Goal: Task Accomplishment & Management: Manage account settings

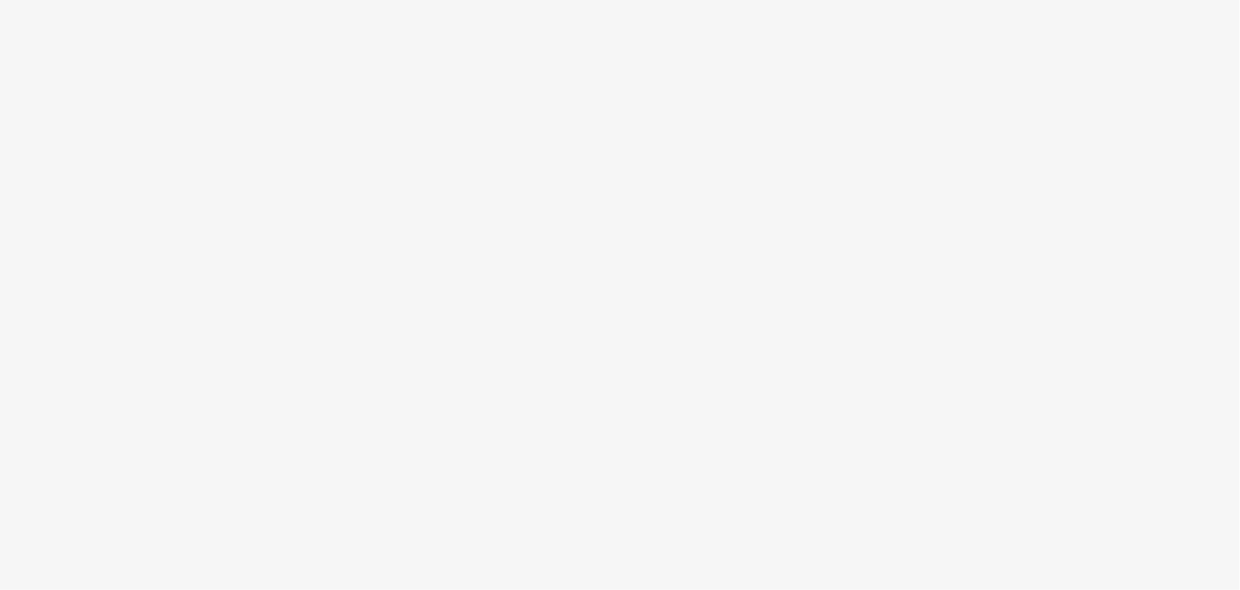
click at [493, 172] on body at bounding box center [620, 295] width 1240 height 590
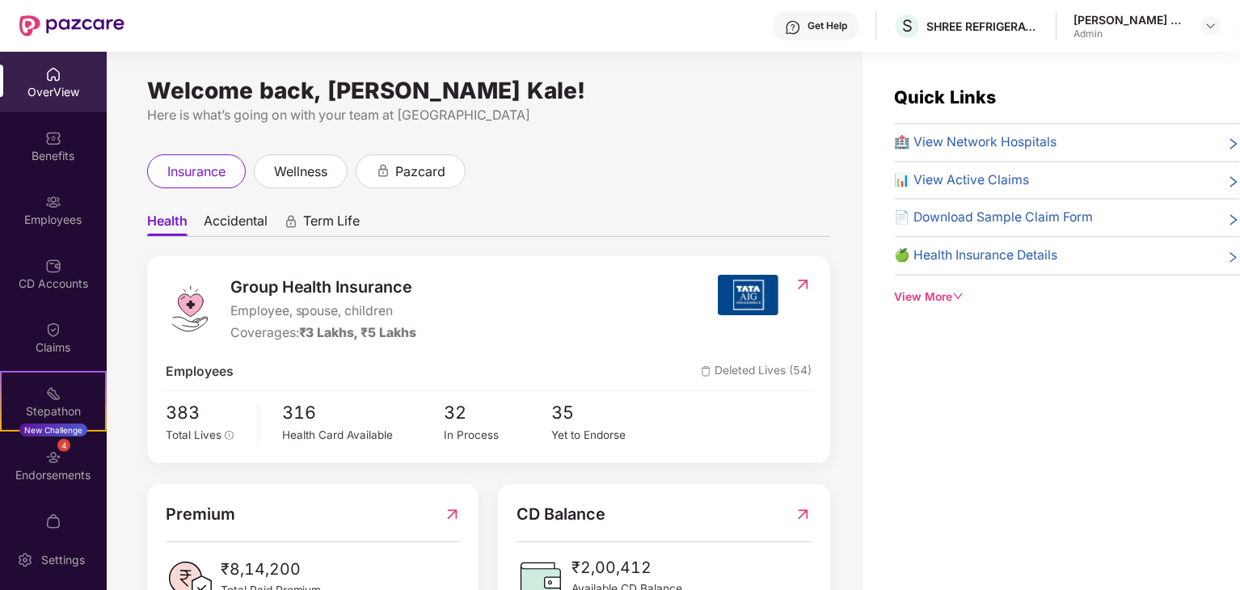
click at [879, 410] on div "Quick Links 🏥 View Network Hospitals 📊 View Active Claims 📄 Download Sample Cla…" at bounding box center [1052, 347] width 378 height 590
click at [57, 218] on div "Employees" at bounding box center [53, 220] width 107 height 16
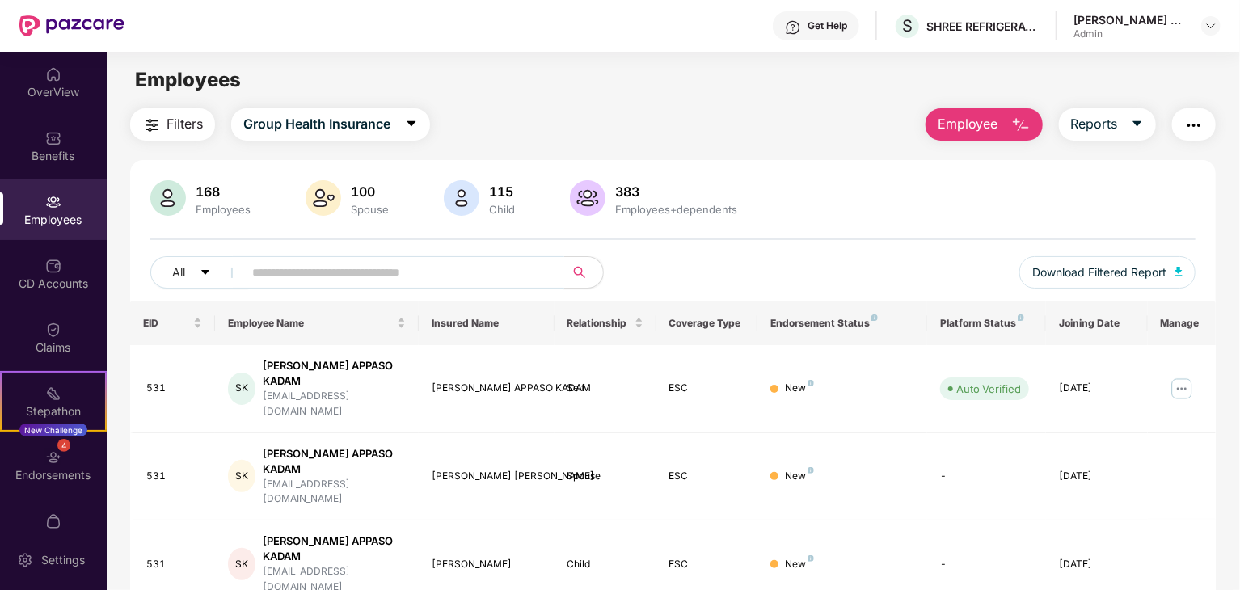
click at [336, 272] on input "text" at bounding box center [397, 272] width 290 height 24
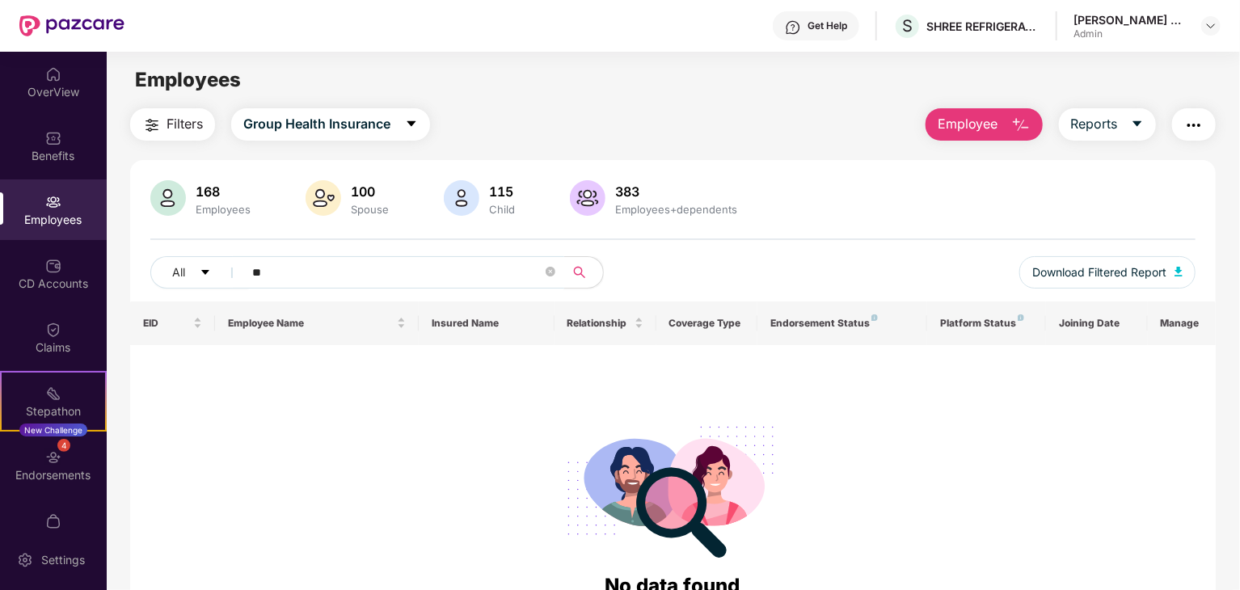
type input "*"
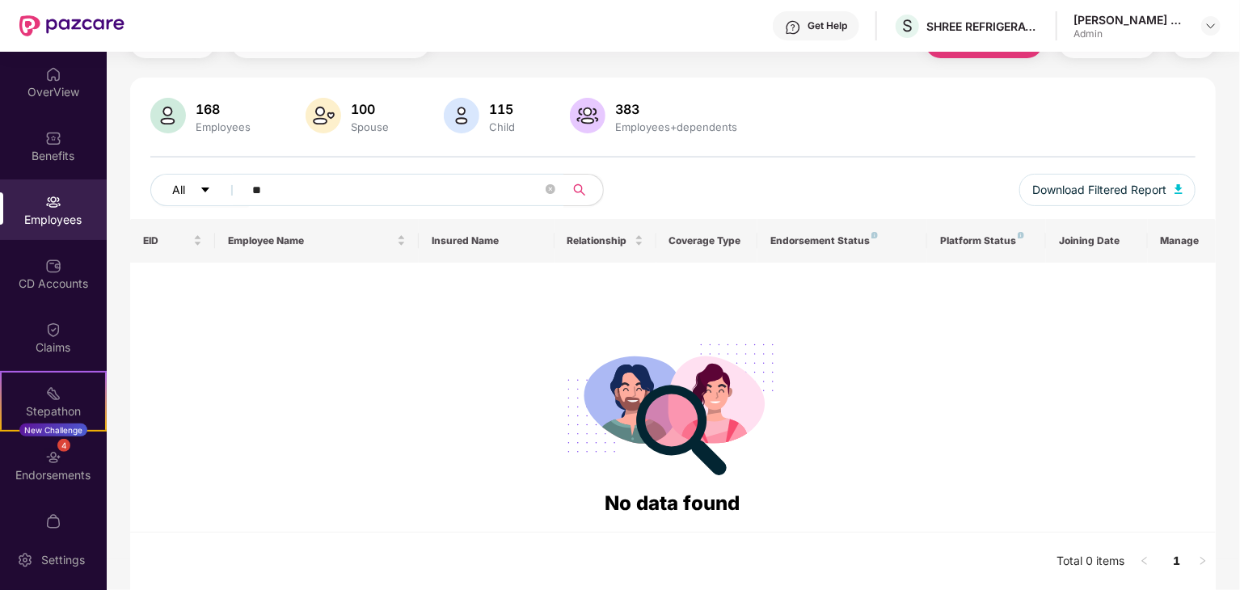
click at [199, 189] on button "All" at bounding box center [199, 190] width 99 height 32
click at [324, 192] on input "**" at bounding box center [397, 190] width 290 height 24
type input "*"
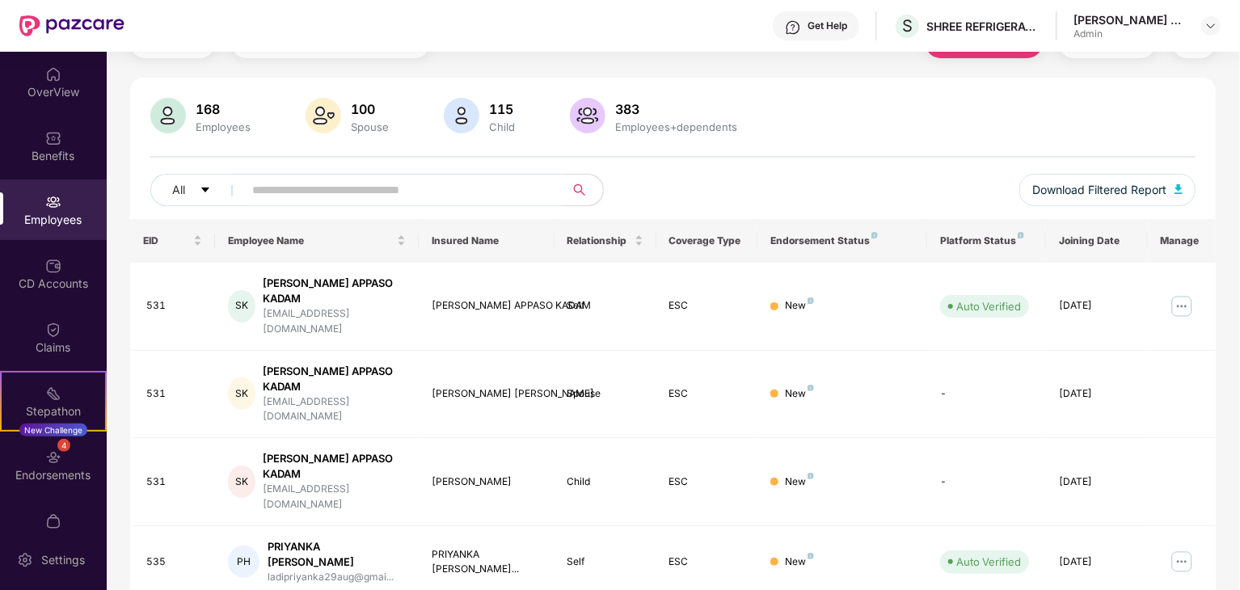
click at [62, 196] on div "Employees" at bounding box center [53, 210] width 107 height 61
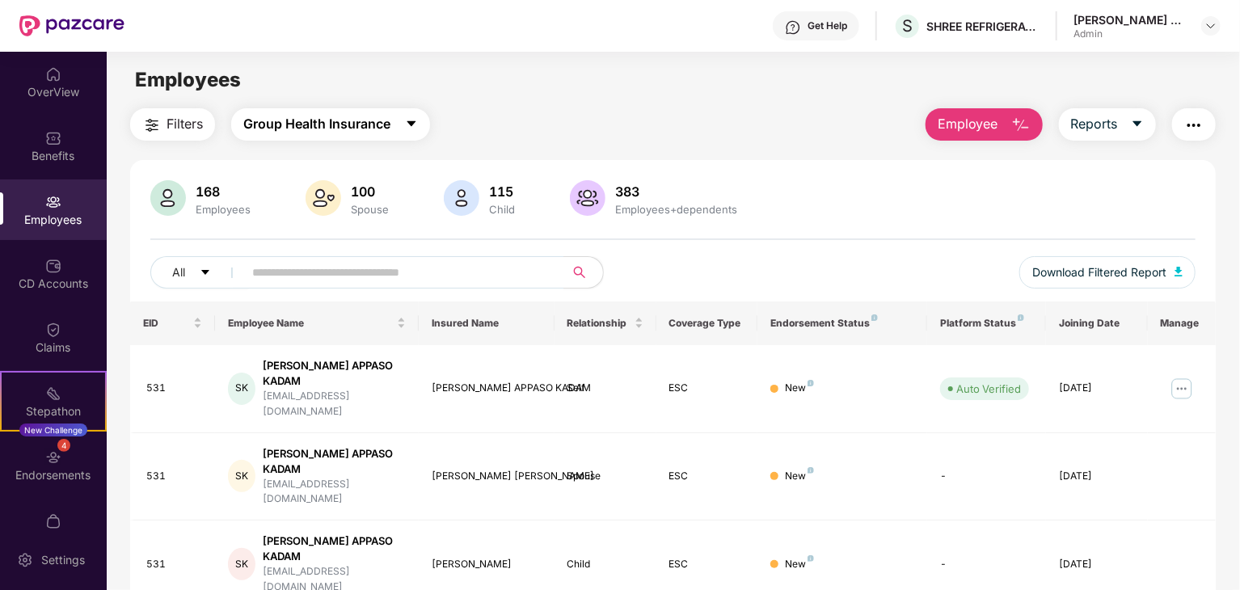
click at [404, 117] on button "Group Health Insurance" at bounding box center [330, 124] width 199 height 32
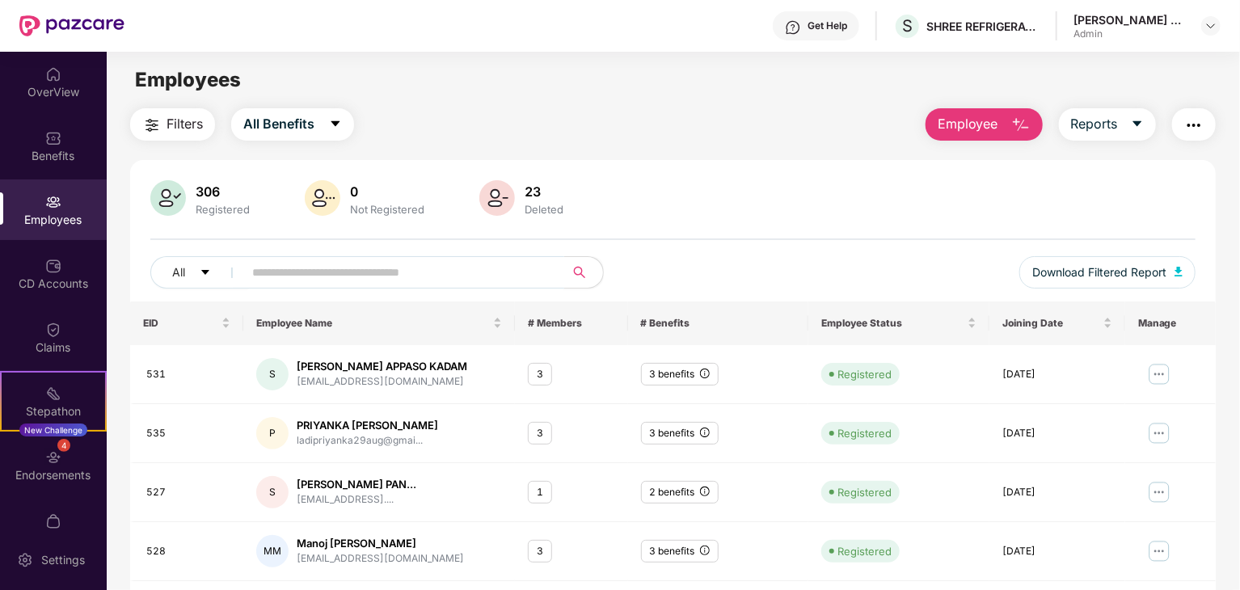
click at [317, 286] on span at bounding box center [399, 272] width 332 height 32
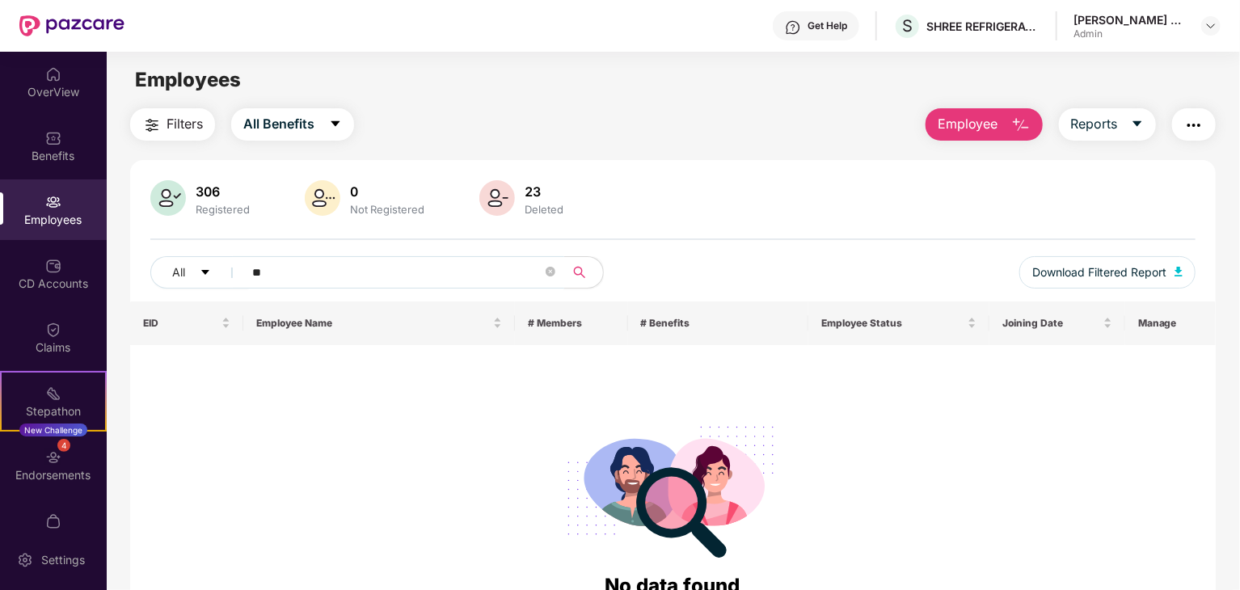
type input "*"
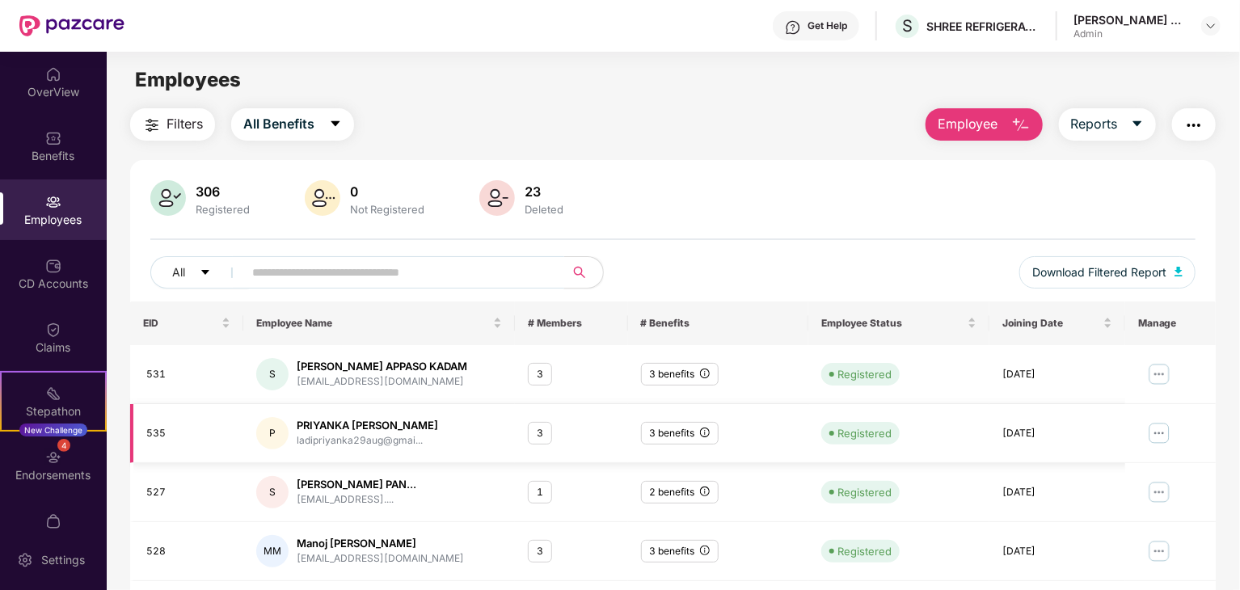
scroll to position [401, 0]
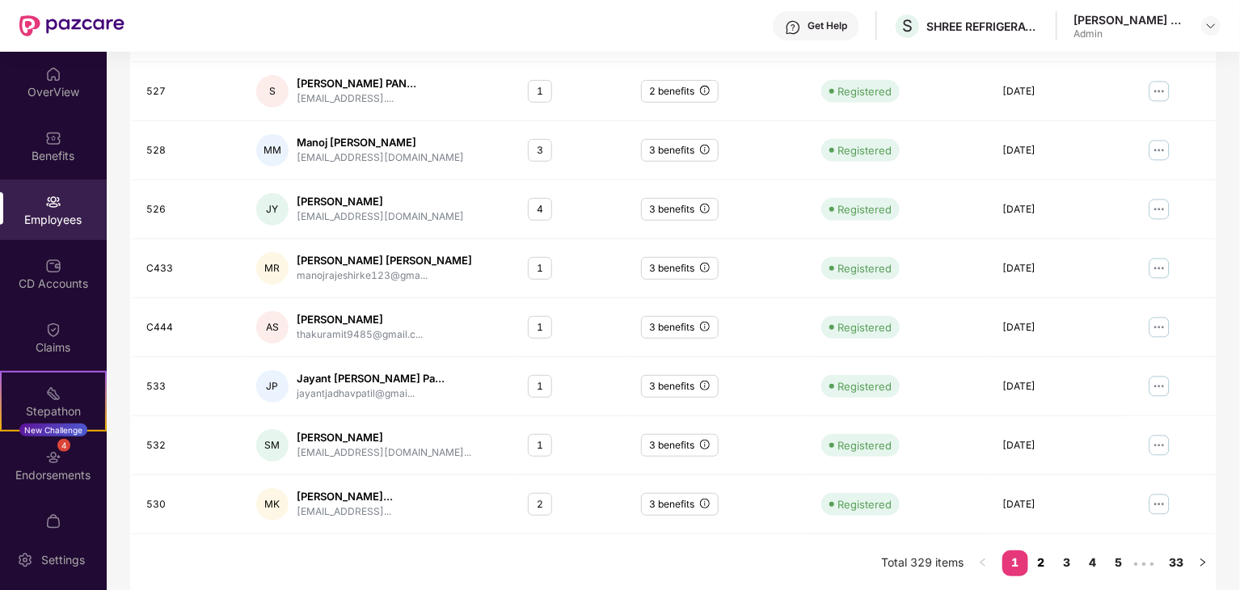
click at [1046, 565] on link "2" at bounding box center [1042, 563] width 26 height 24
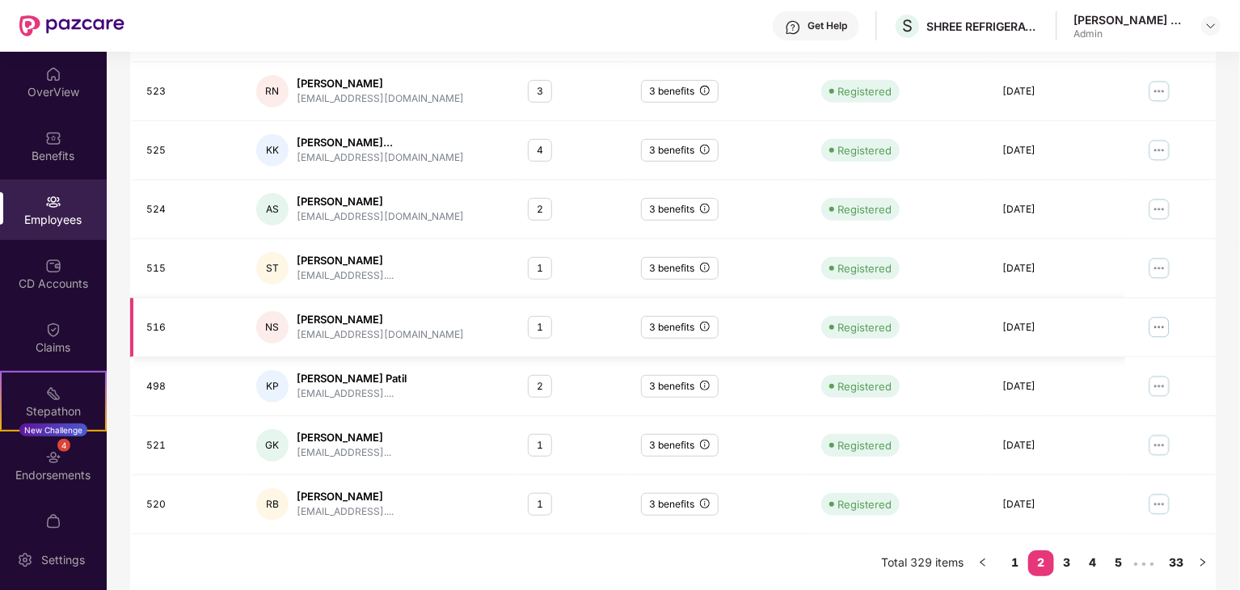
scroll to position [0, 0]
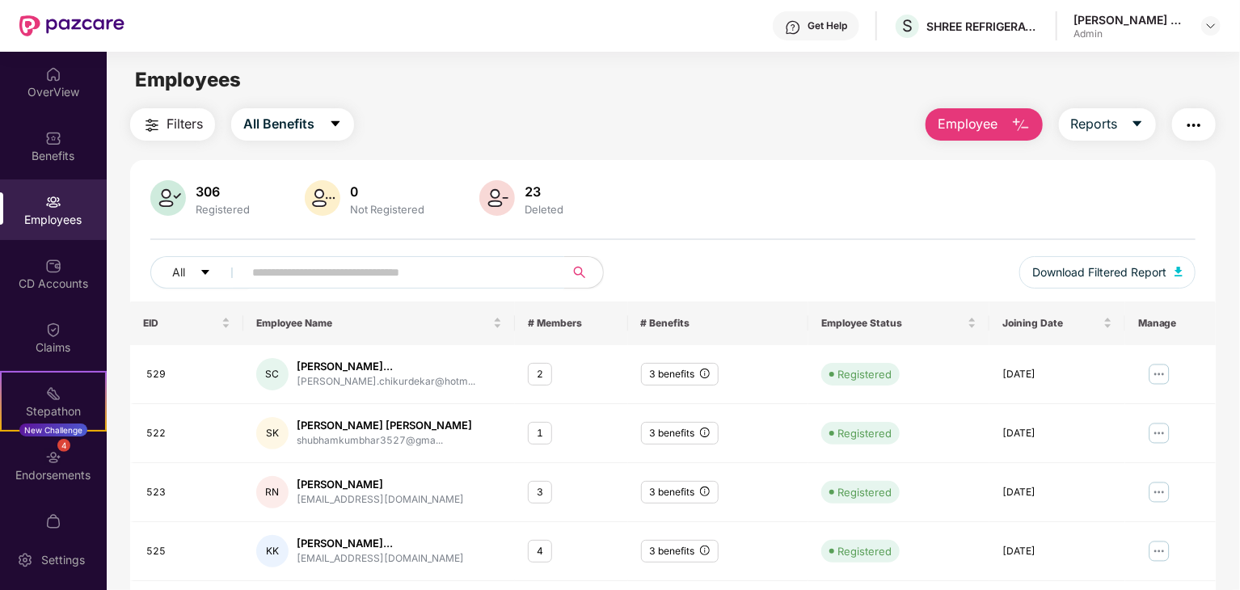
click at [311, 268] on input "text" at bounding box center [397, 272] width 290 height 24
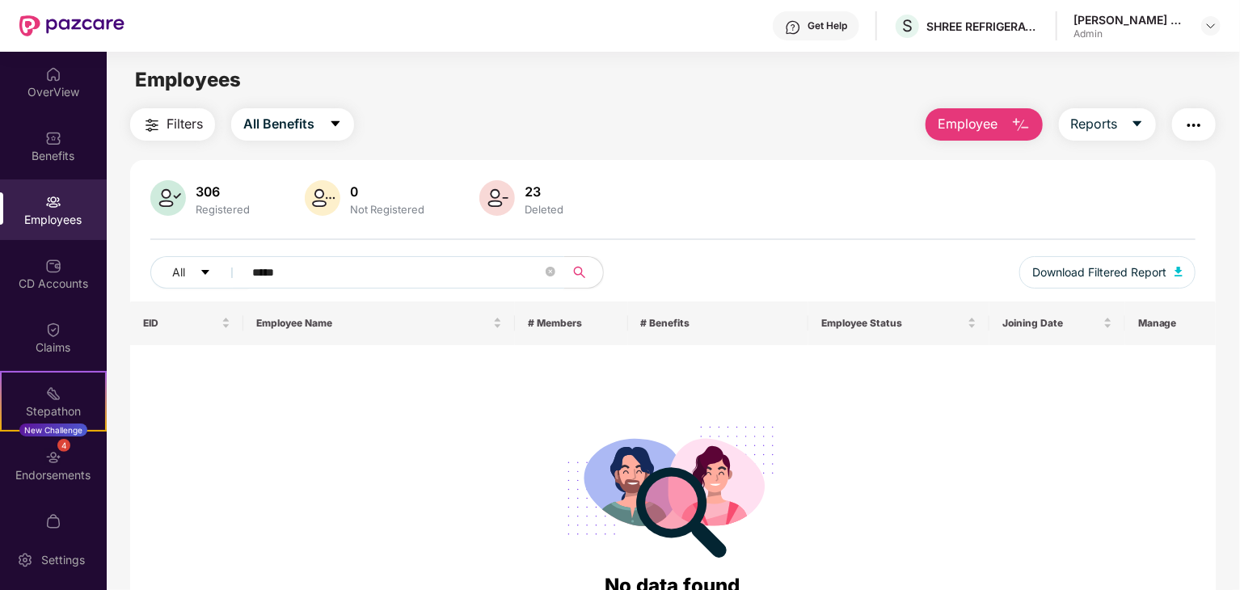
click at [259, 272] on input "*****" at bounding box center [397, 272] width 290 height 24
click at [304, 268] on input "*****" at bounding box center [397, 272] width 290 height 24
type input "*"
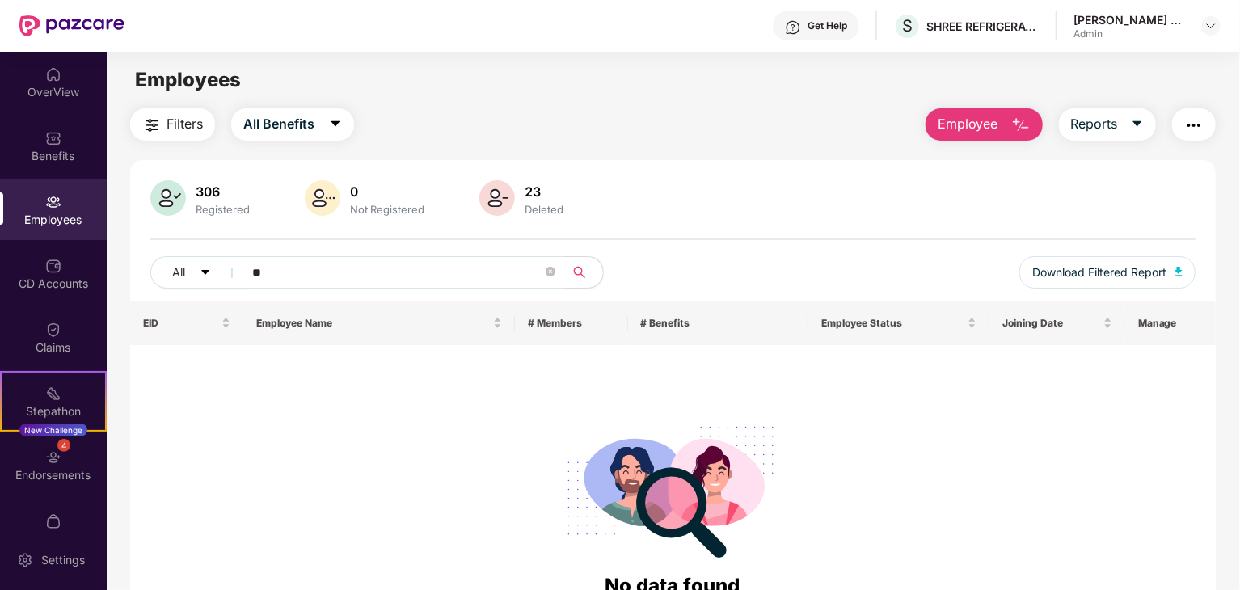
type input "*"
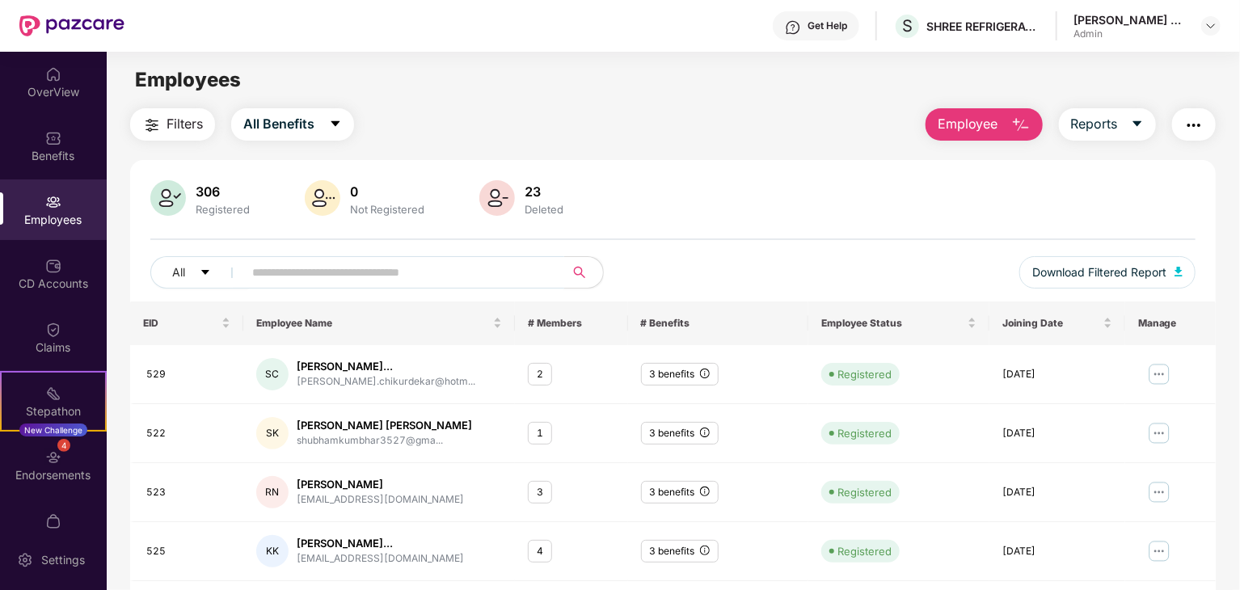
scroll to position [401, 0]
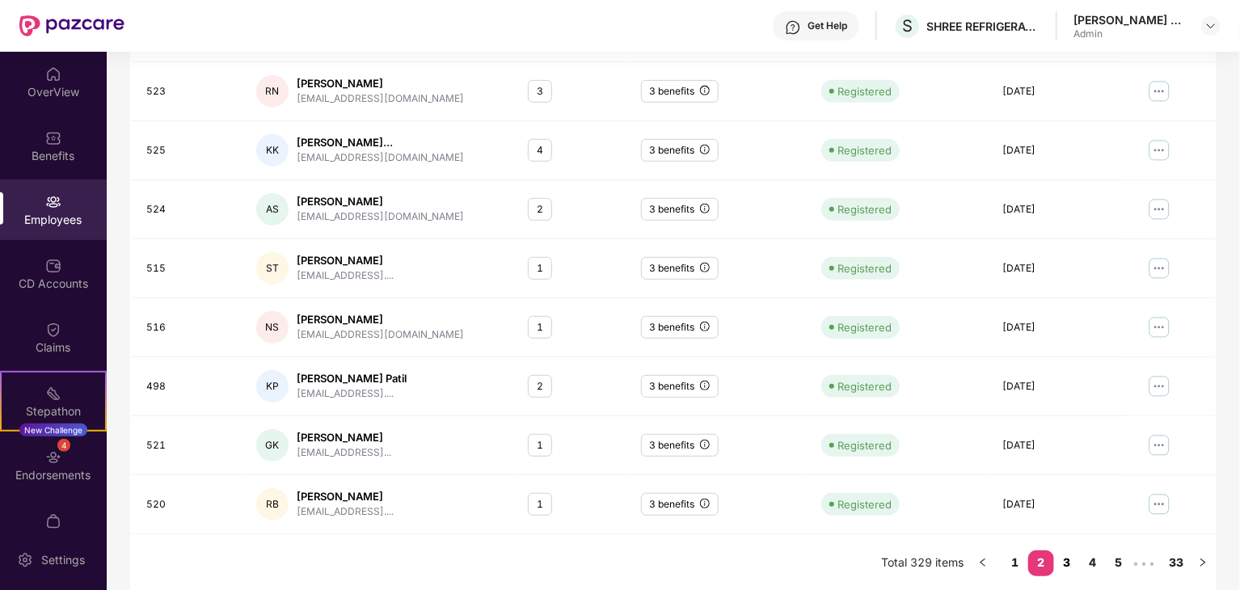
click at [1061, 557] on link "3" at bounding box center [1067, 563] width 26 height 24
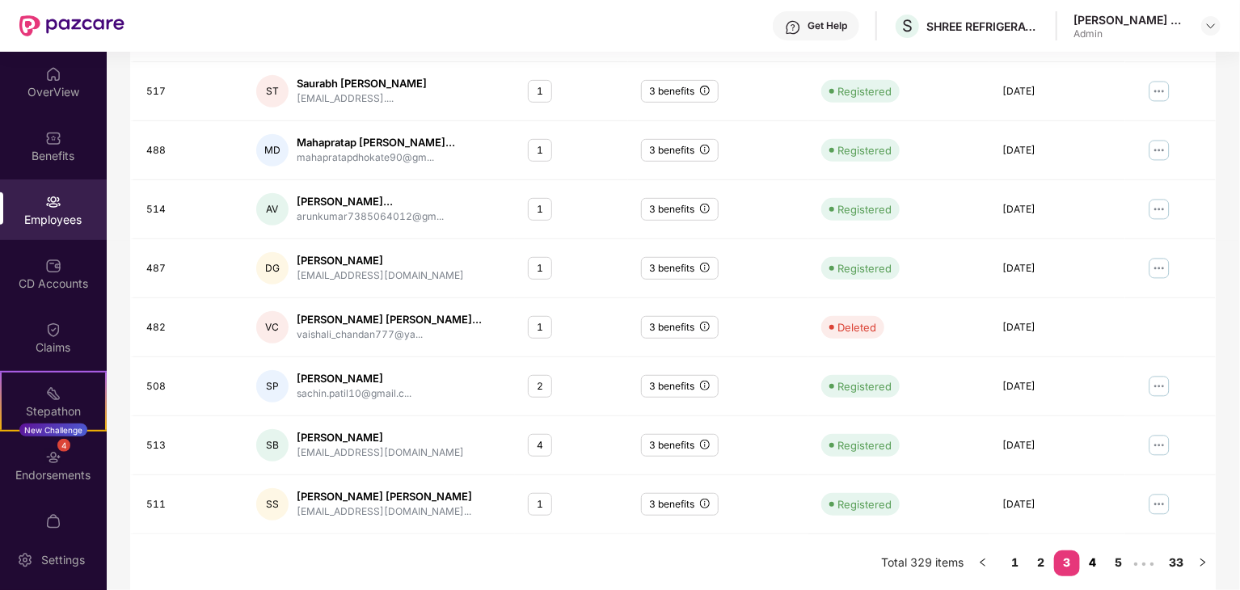
click at [1098, 560] on link "4" at bounding box center [1093, 563] width 26 height 24
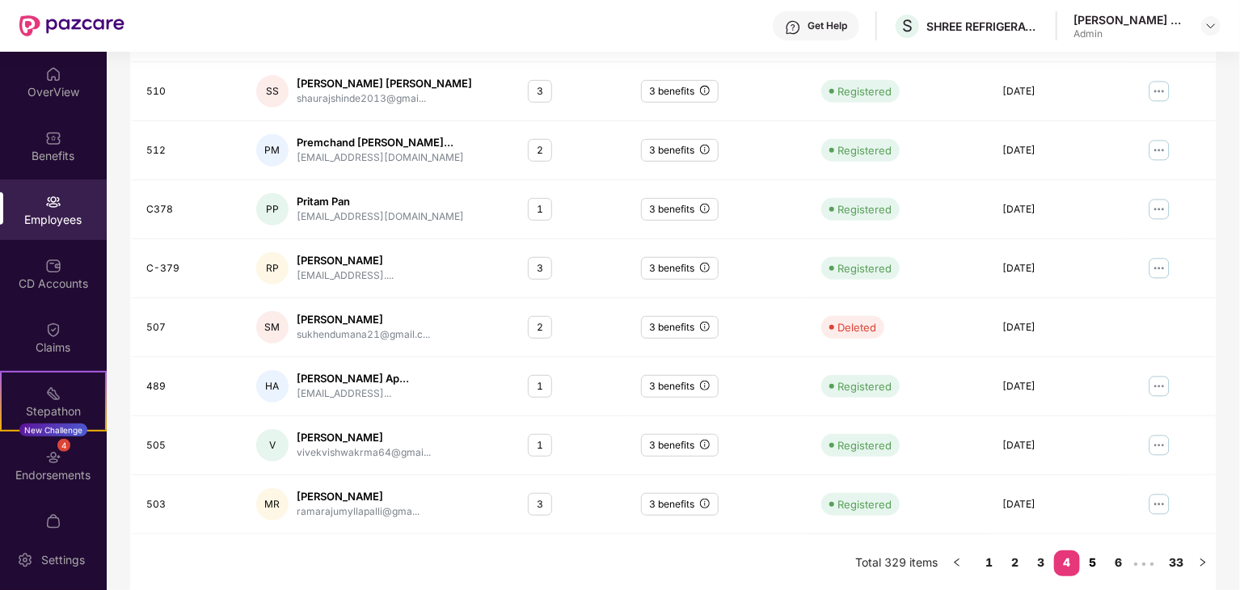
click at [1094, 555] on link "5" at bounding box center [1093, 563] width 26 height 24
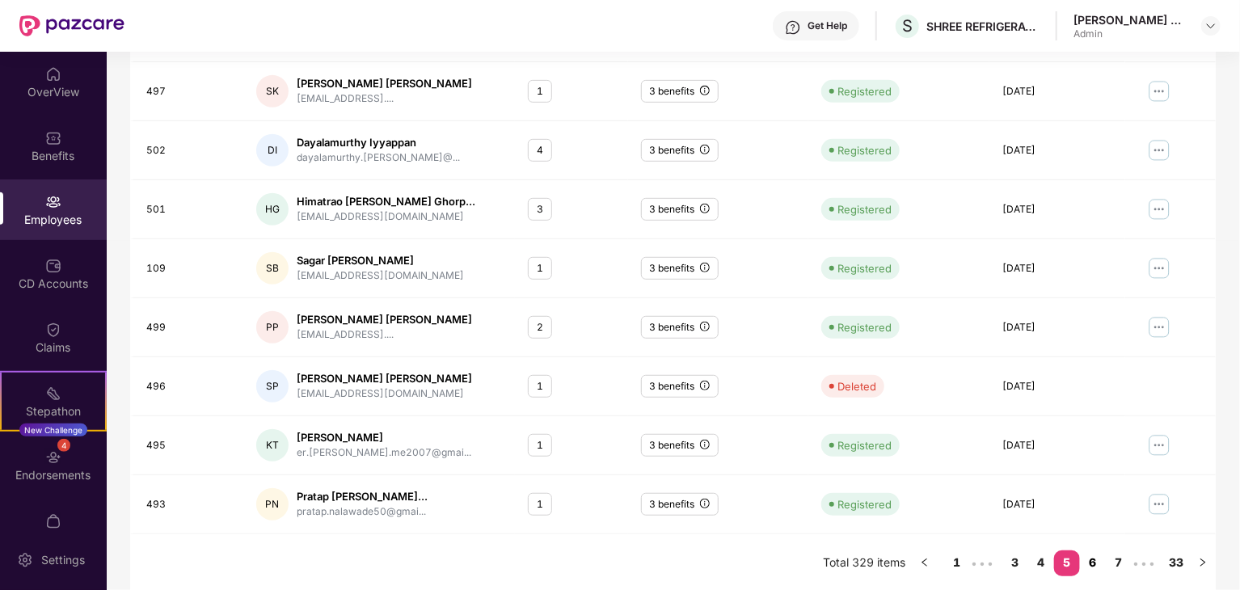
click at [1090, 560] on link "6" at bounding box center [1093, 563] width 26 height 24
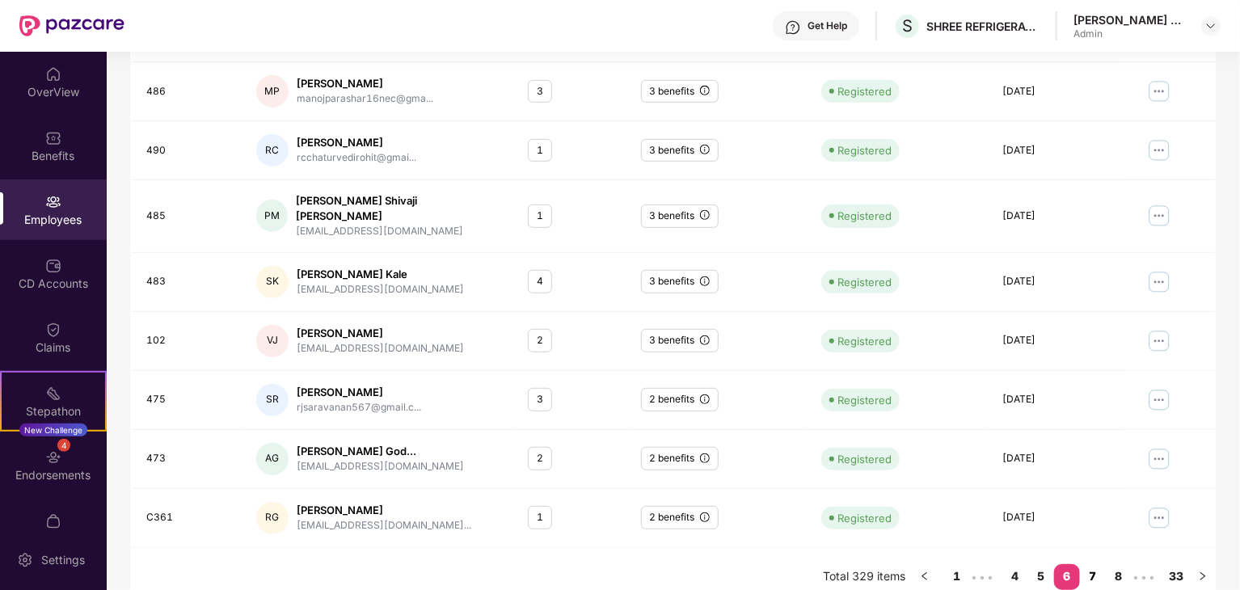
click at [1093, 564] on link "7" at bounding box center [1093, 576] width 26 height 24
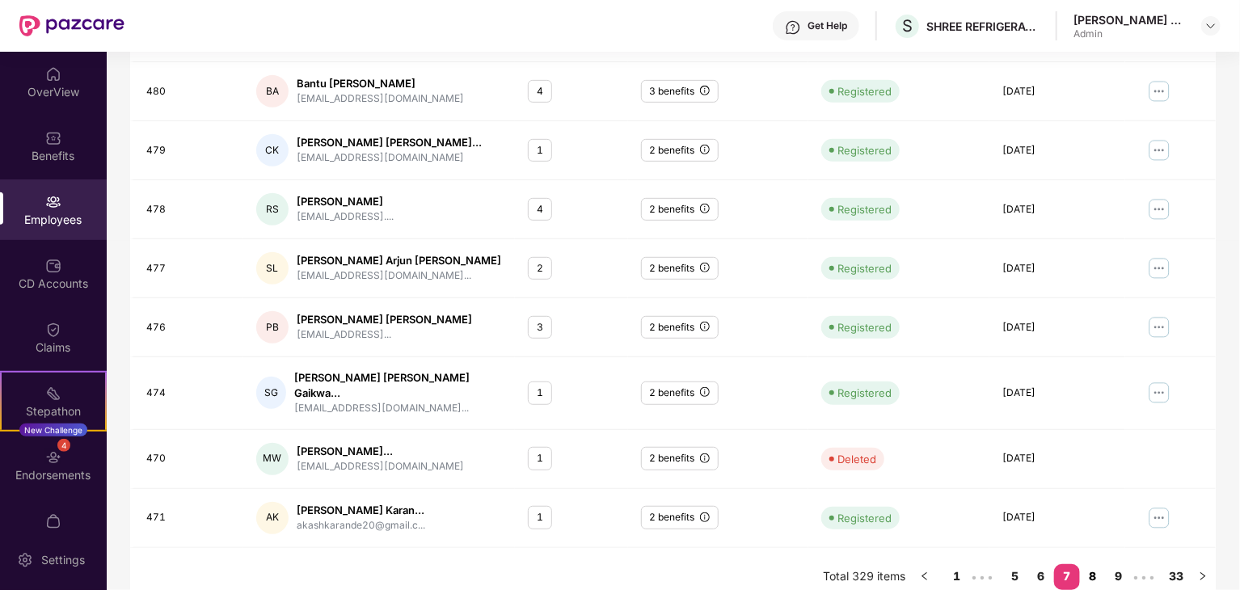
click at [1092, 564] on link "8" at bounding box center [1093, 576] width 26 height 24
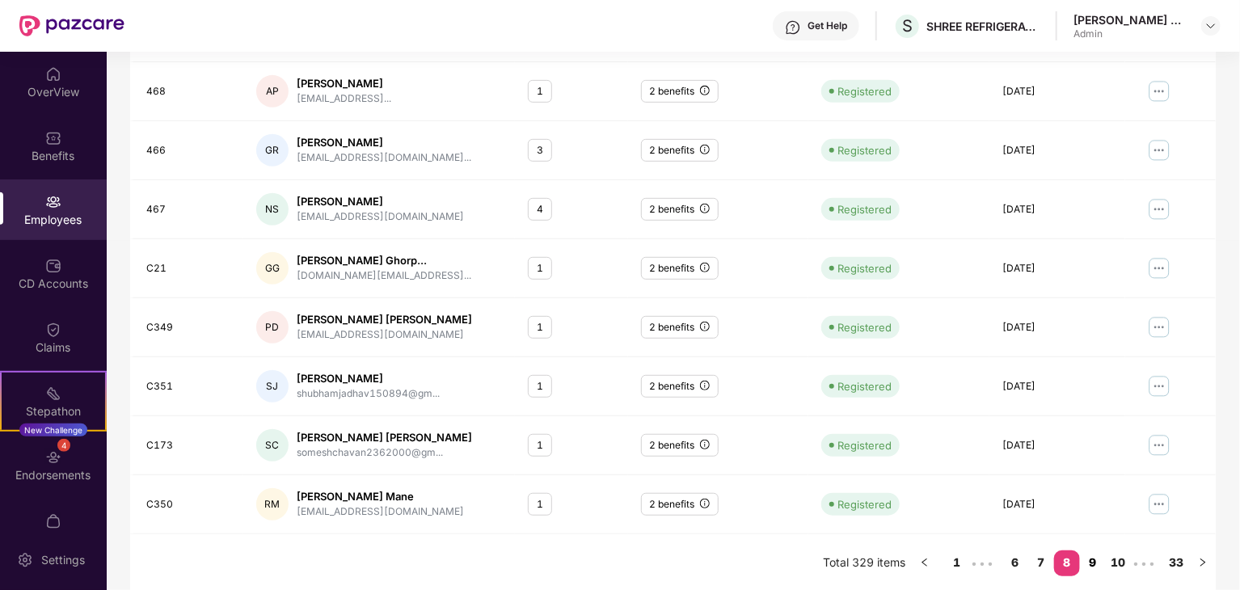
click at [1093, 558] on link "9" at bounding box center [1093, 563] width 26 height 24
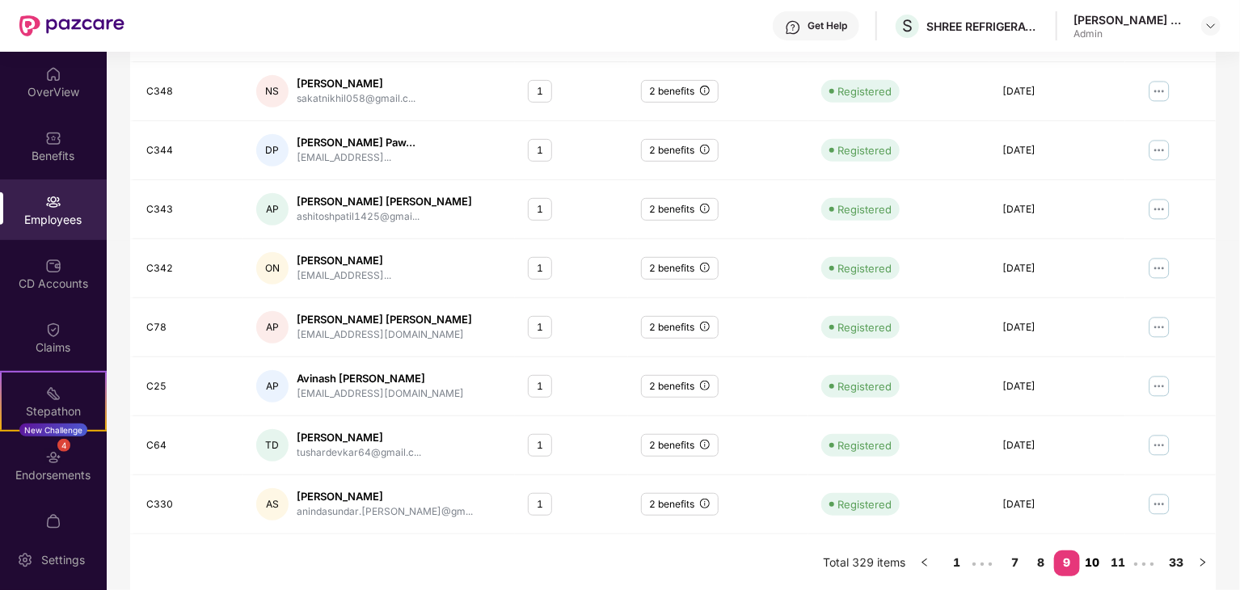
click at [1093, 557] on link "10" at bounding box center [1093, 563] width 26 height 24
click at [1098, 559] on link "11" at bounding box center [1093, 563] width 26 height 24
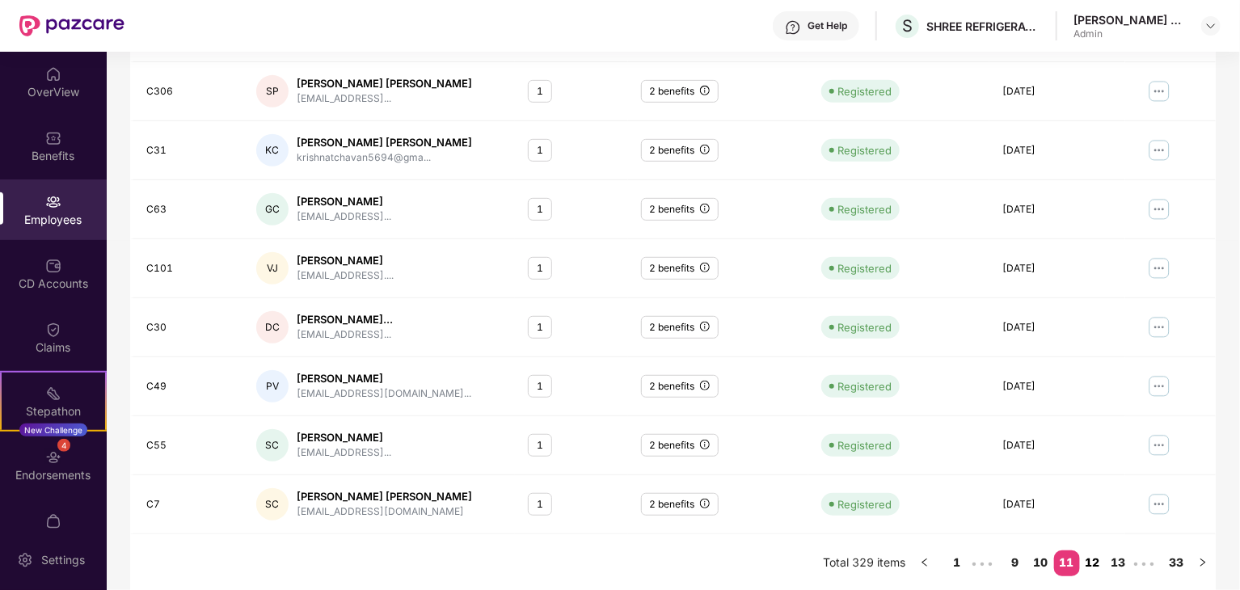
click at [1095, 566] on link "12" at bounding box center [1093, 563] width 26 height 24
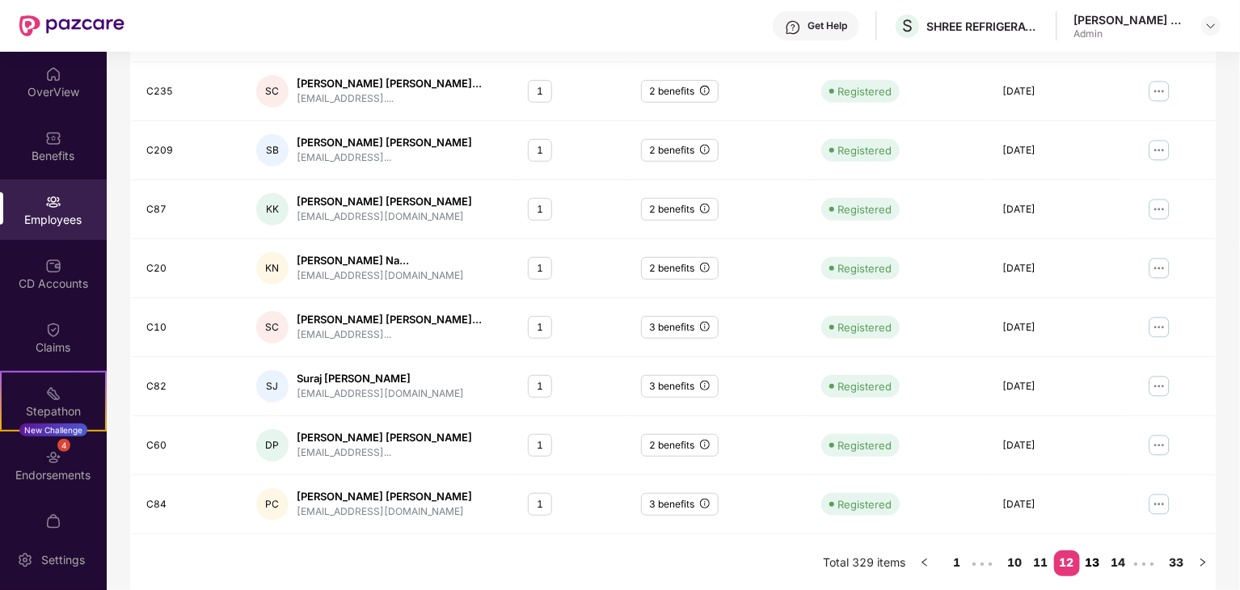
click at [1090, 558] on link "13" at bounding box center [1093, 563] width 26 height 24
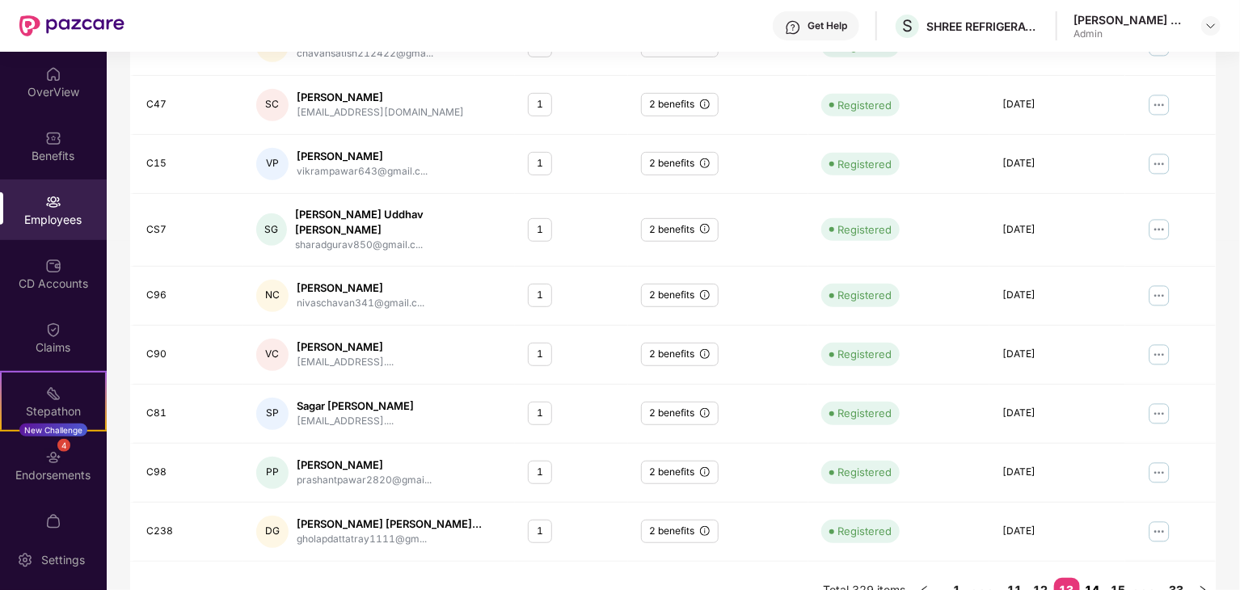
click at [1091, 578] on link "14" at bounding box center [1093, 590] width 26 height 24
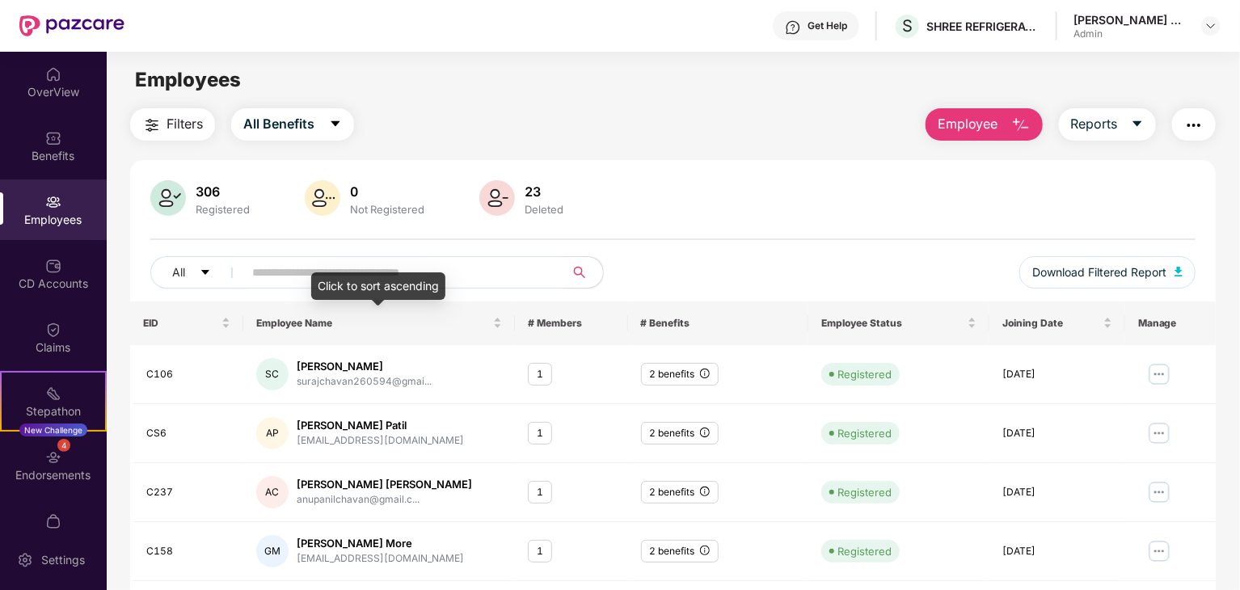
scroll to position [94, 0]
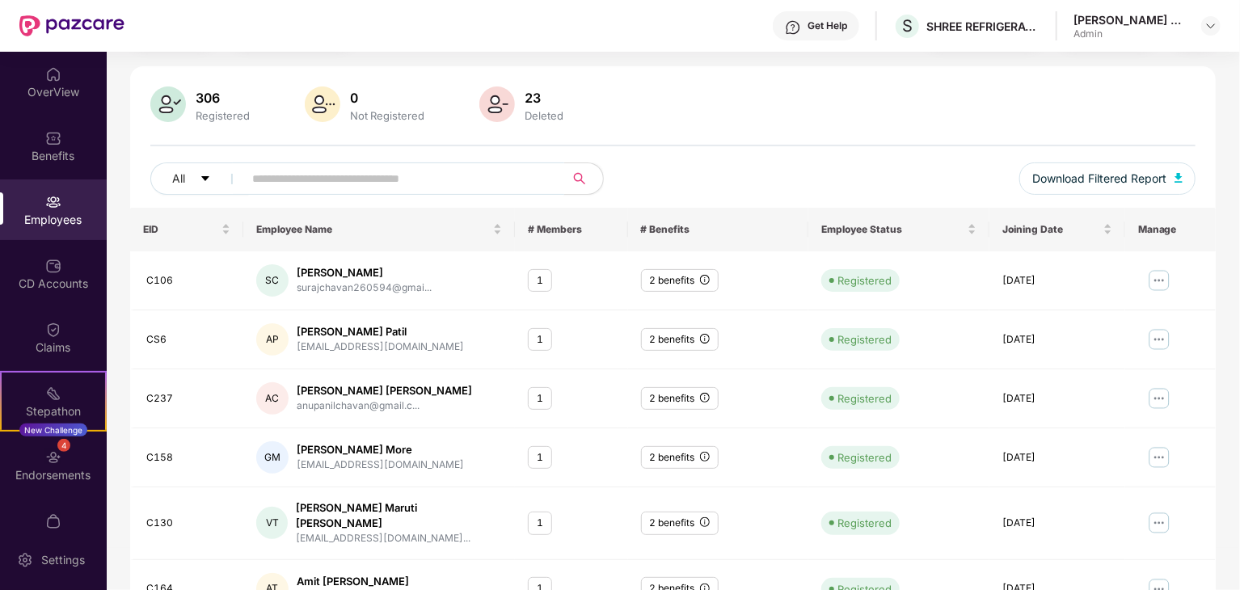
click at [288, 184] on input "text" at bounding box center [397, 179] width 290 height 24
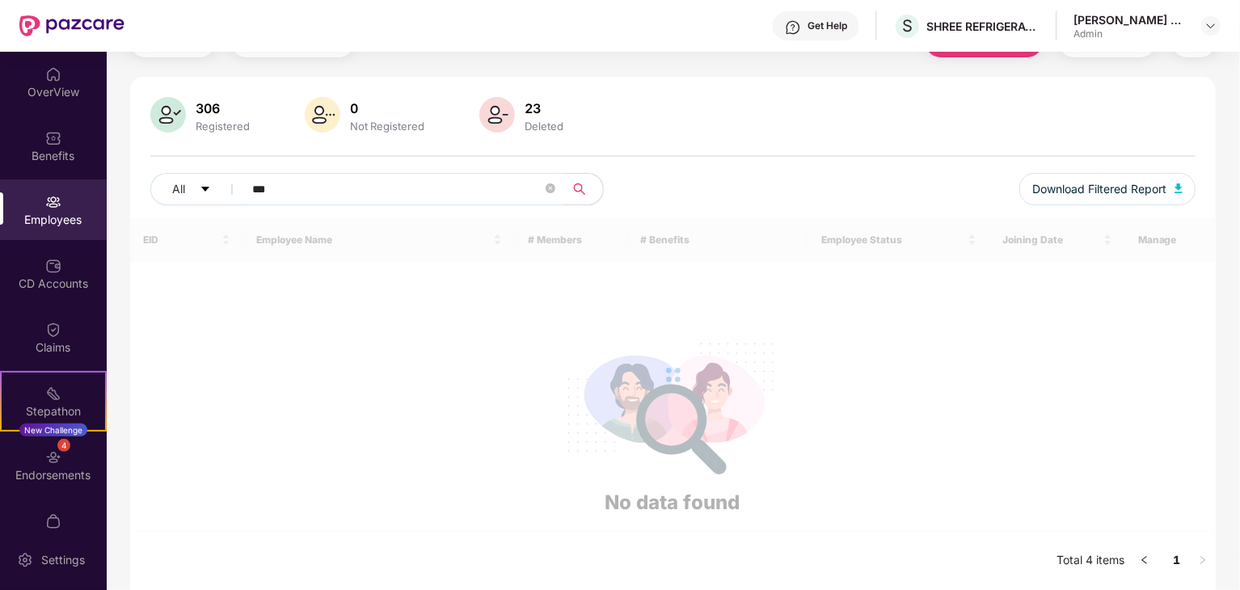
scroll to position [82, 0]
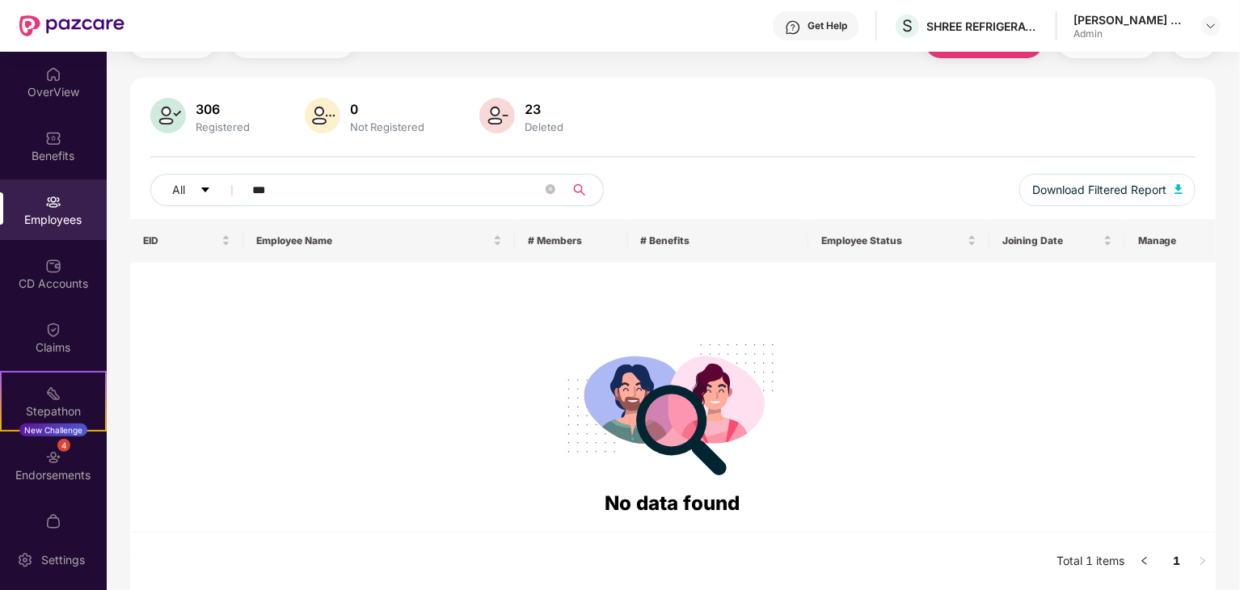
click at [578, 192] on icon "search" at bounding box center [579, 189] width 11 height 11
click at [204, 192] on div "Click to sort ascending" at bounding box center [186, 203] width 134 height 27
click at [204, 190] on div "Click to sort descending" at bounding box center [187, 203] width 142 height 27
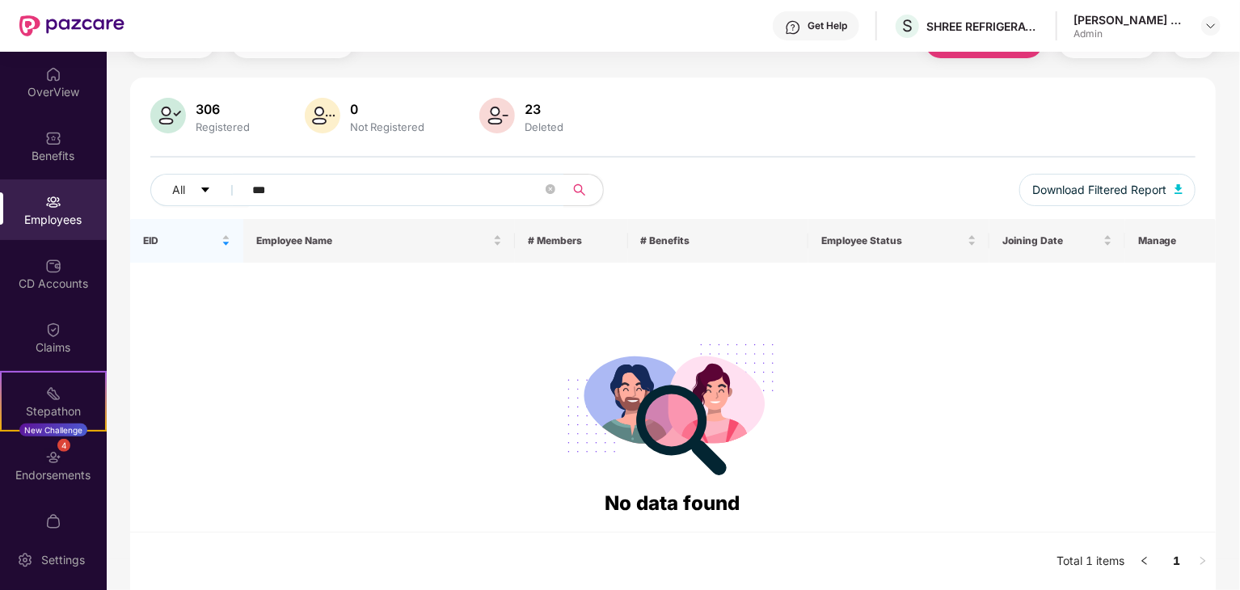
click at [272, 165] on div "306 Registered 0 Not Registered 23 Deleted All *** Download Filtered Report" at bounding box center [673, 158] width 1086 height 121
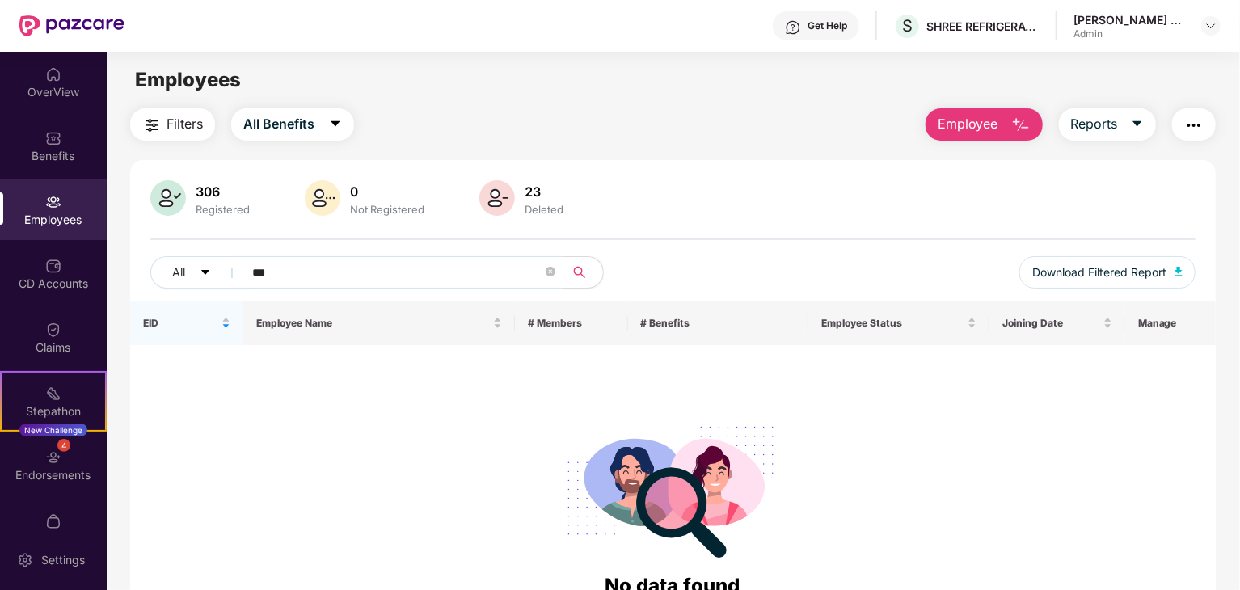
click at [201, 113] on button "Filters" at bounding box center [172, 124] width 85 height 32
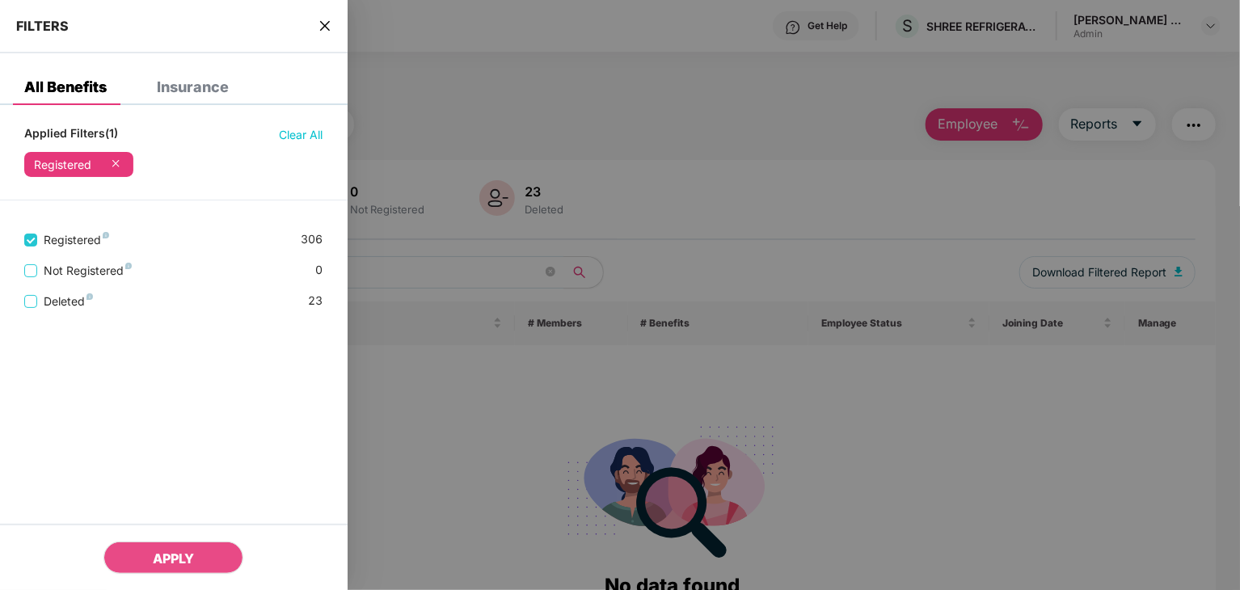
click at [480, 389] on div at bounding box center [620, 295] width 1240 height 590
click at [182, 560] on span "APPLY" at bounding box center [173, 559] width 41 height 16
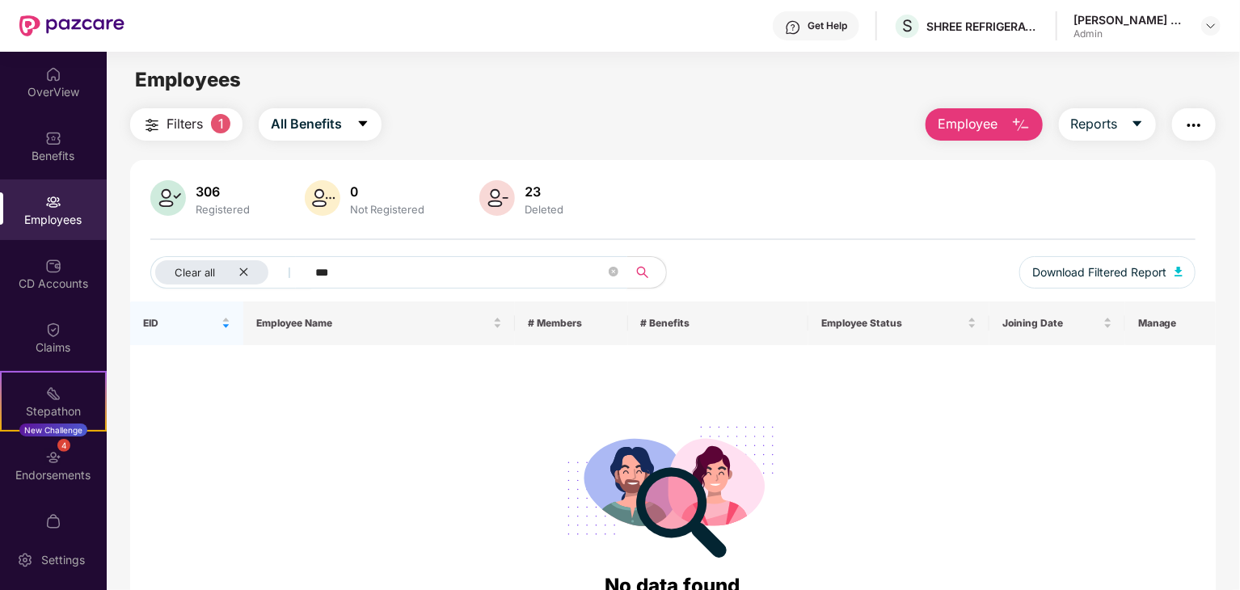
click at [353, 272] on input "***" at bounding box center [460, 272] width 290 height 24
type input "*"
type input "***"
click at [247, 267] on icon "close" at bounding box center [244, 272] width 11 height 11
click at [550, 278] on span at bounding box center [551, 272] width 10 height 15
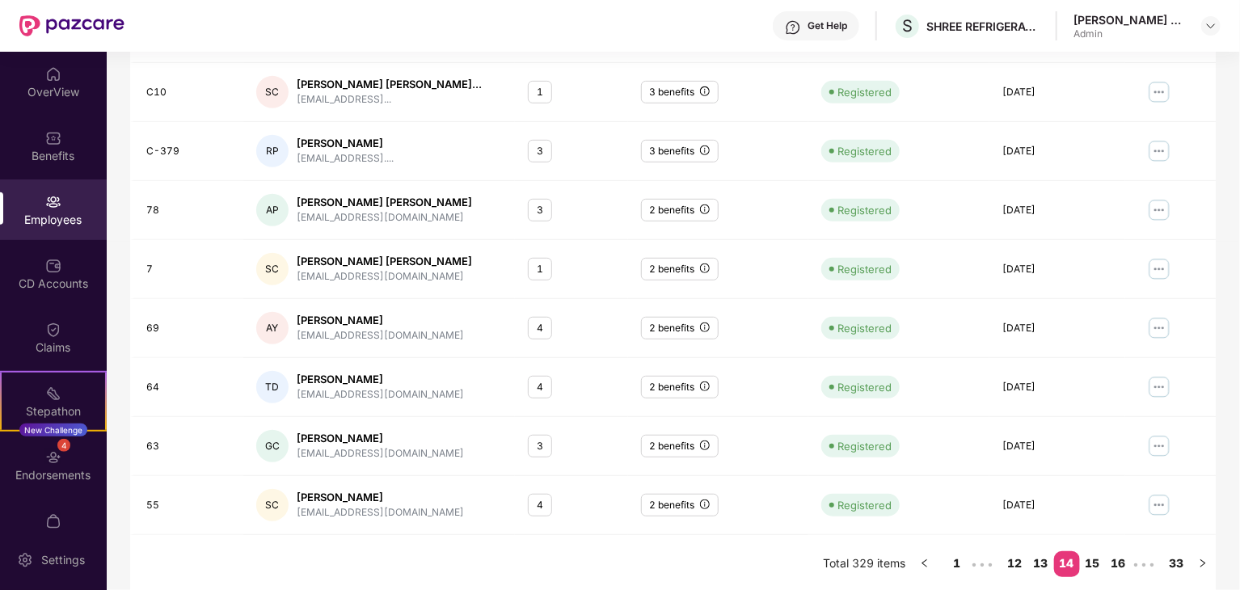
scroll to position [401, 0]
click at [1087, 557] on link "15" at bounding box center [1093, 563] width 26 height 24
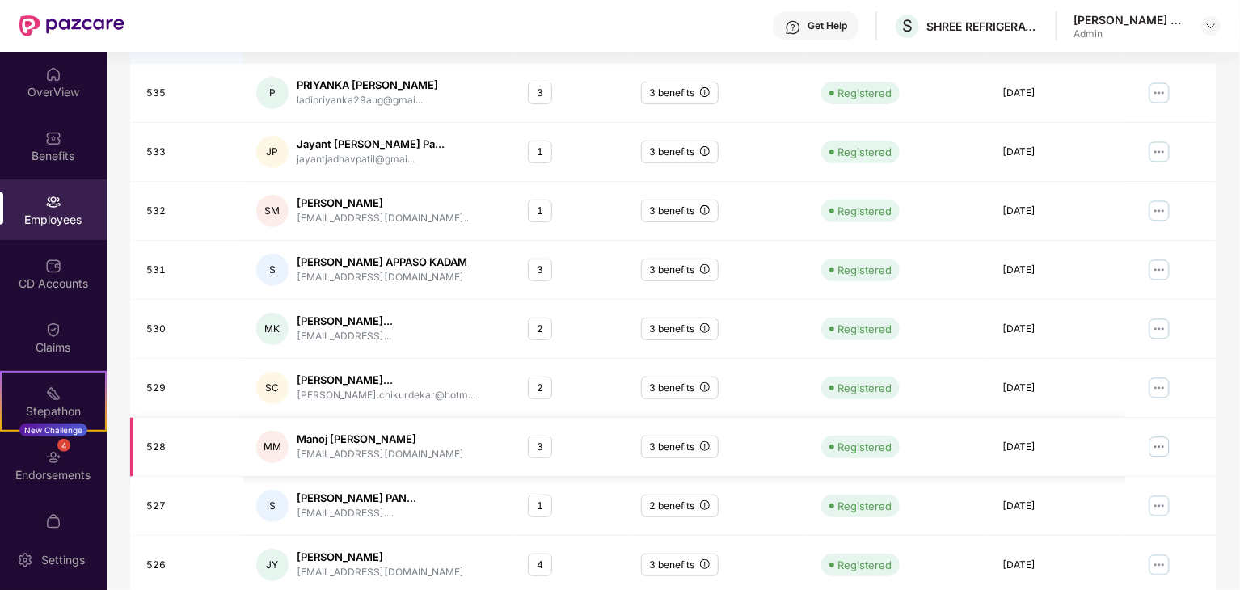
scroll to position [399, 0]
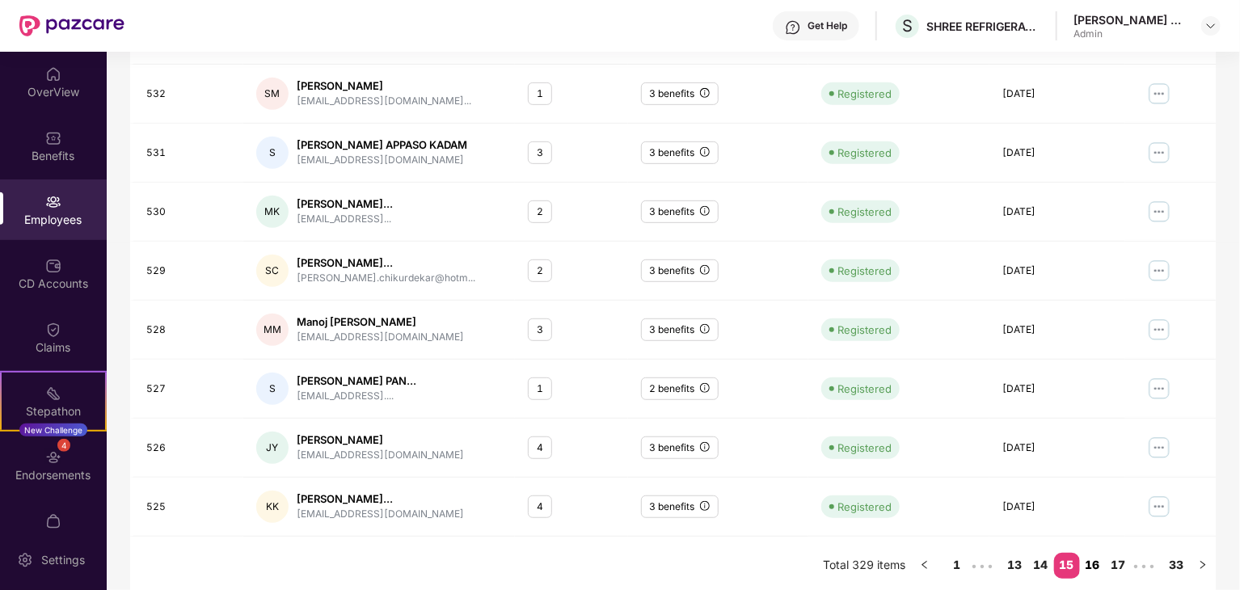
click at [1092, 557] on link "16" at bounding box center [1093, 565] width 26 height 24
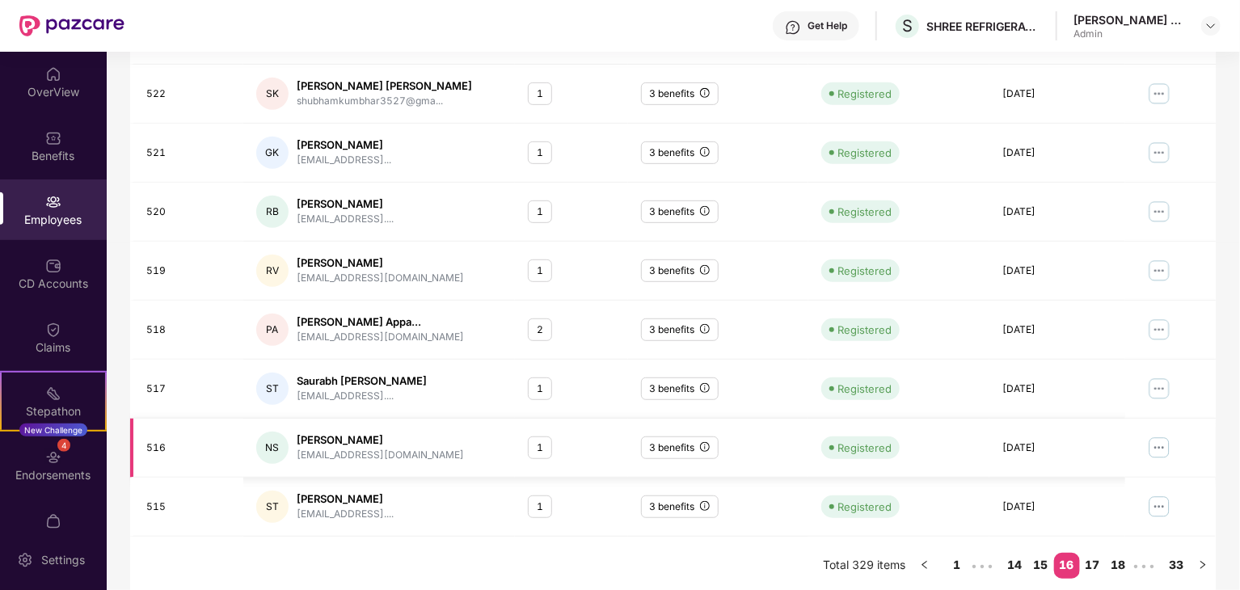
scroll to position [401, 0]
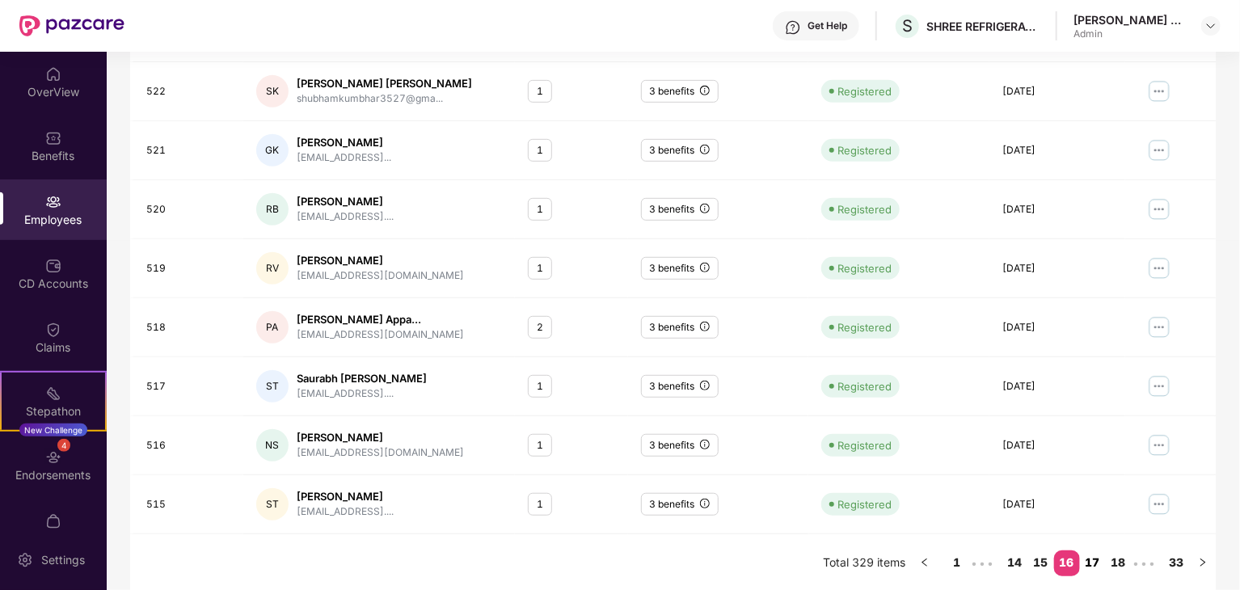
click at [1094, 557] on link "17" at bounding box center [1093, 563] width 26 height 24
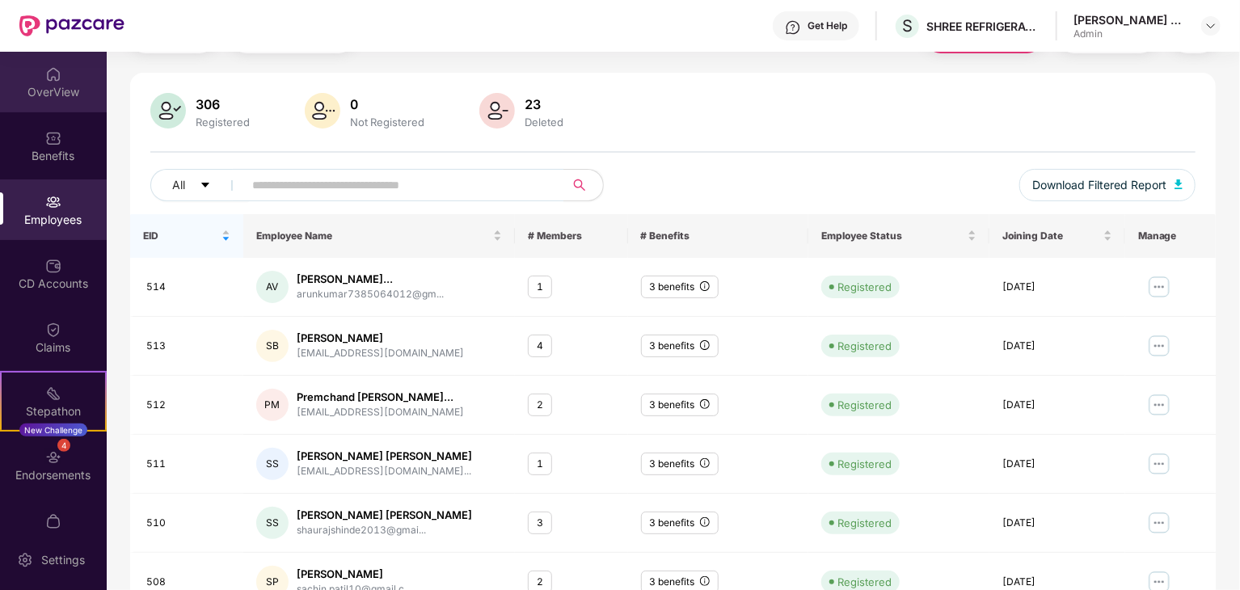
click at [70, 95] on div "OverView" at bounding box center [53, 92] width 107 height 16
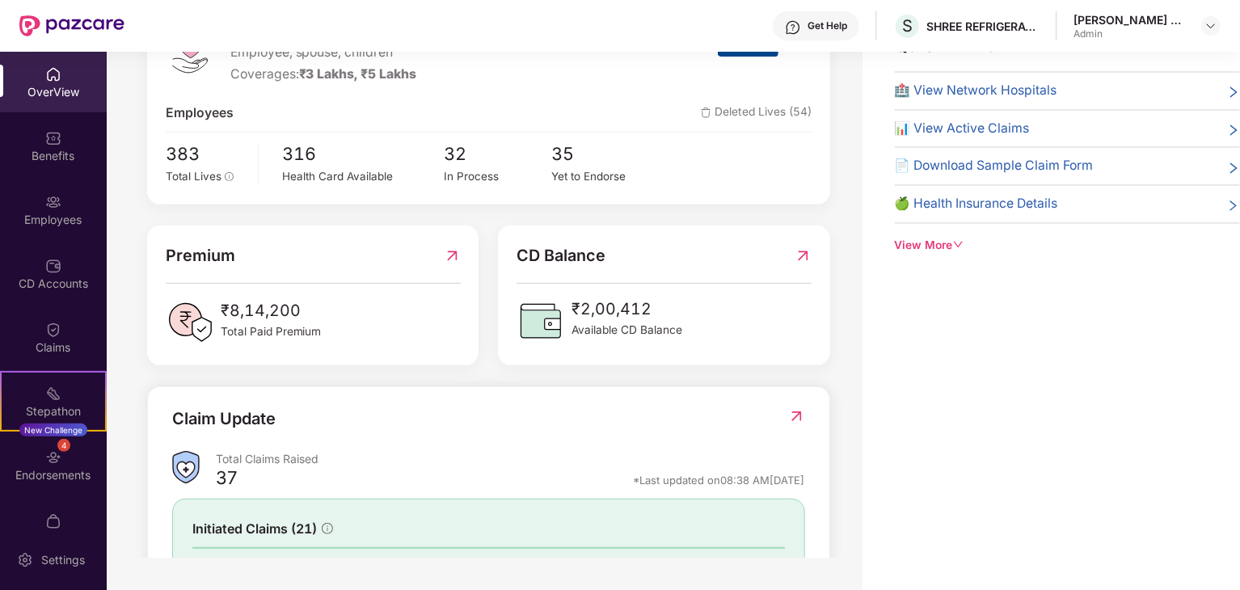
scroll to position [209, 0]
click at [195, 146] on span "383" at bounding box center [206, 152] width 81 height 27
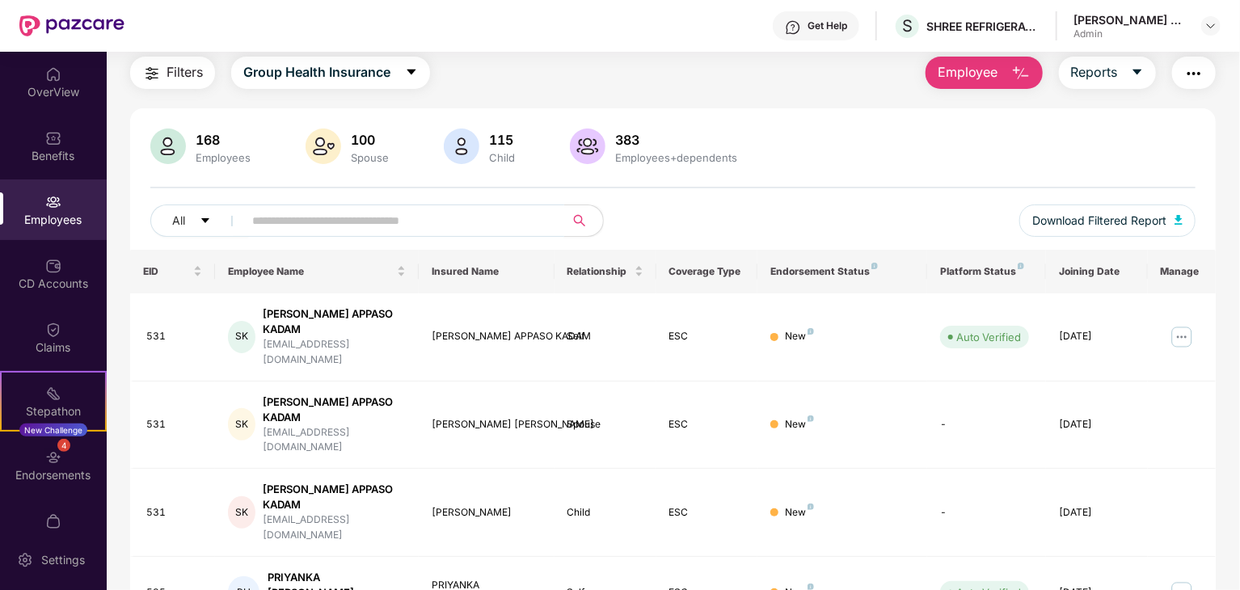
click at [290, 211] on input "text" at bounding box center [397, 221] width 290 height 24
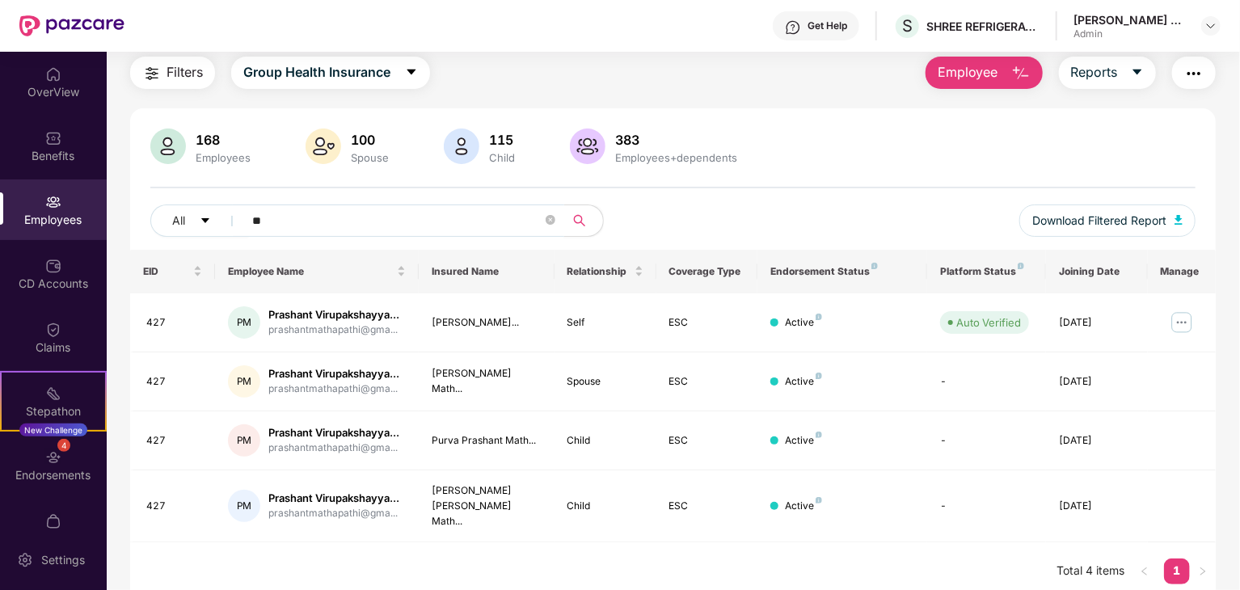
type input "*"
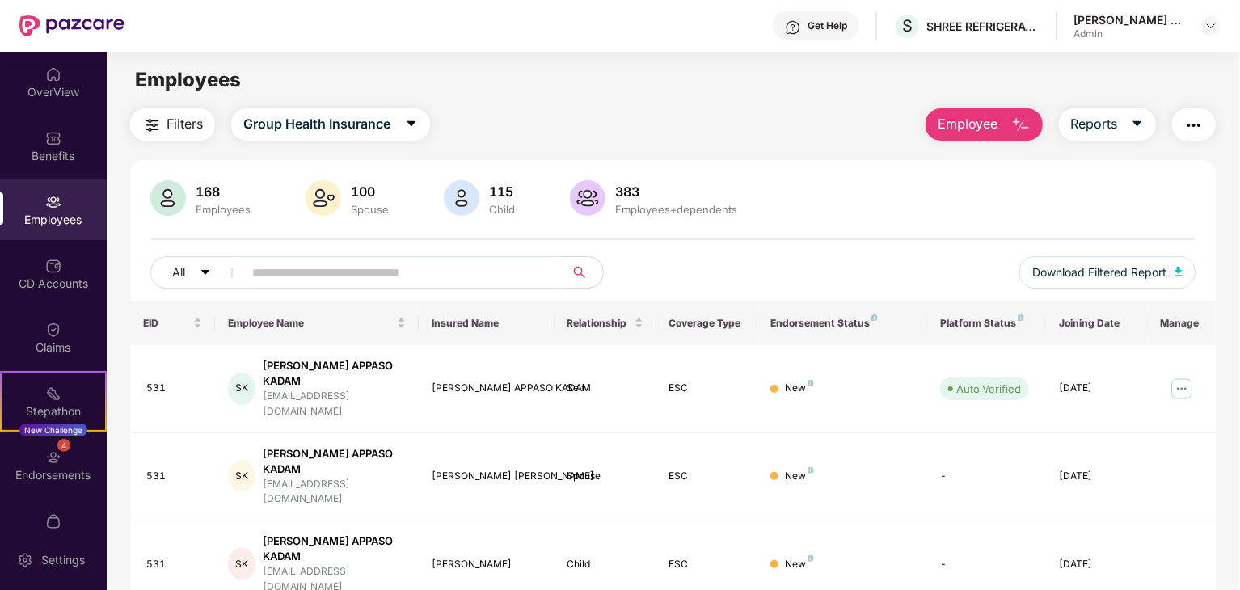
click at [291, 269] on input "text" at bounding box center [397, 272] width 290 height 24
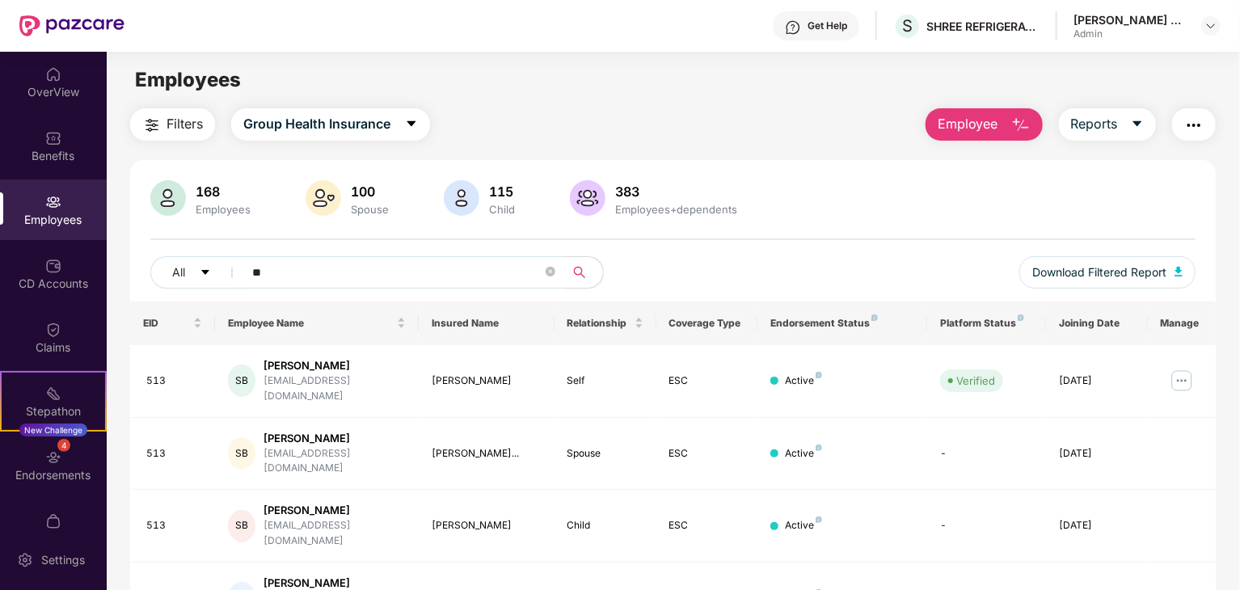
type input "*"
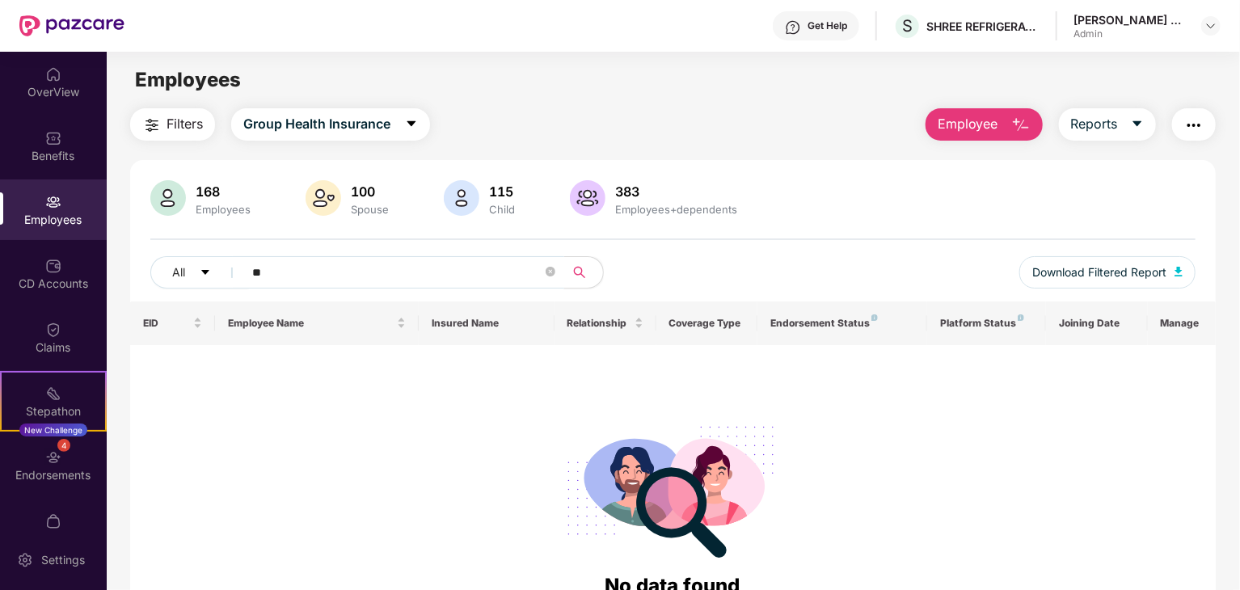
type input "*"
type input "*****"
click at [382, 380] on div "No data found" at bounding box center [672, 479] width 1059 height 243
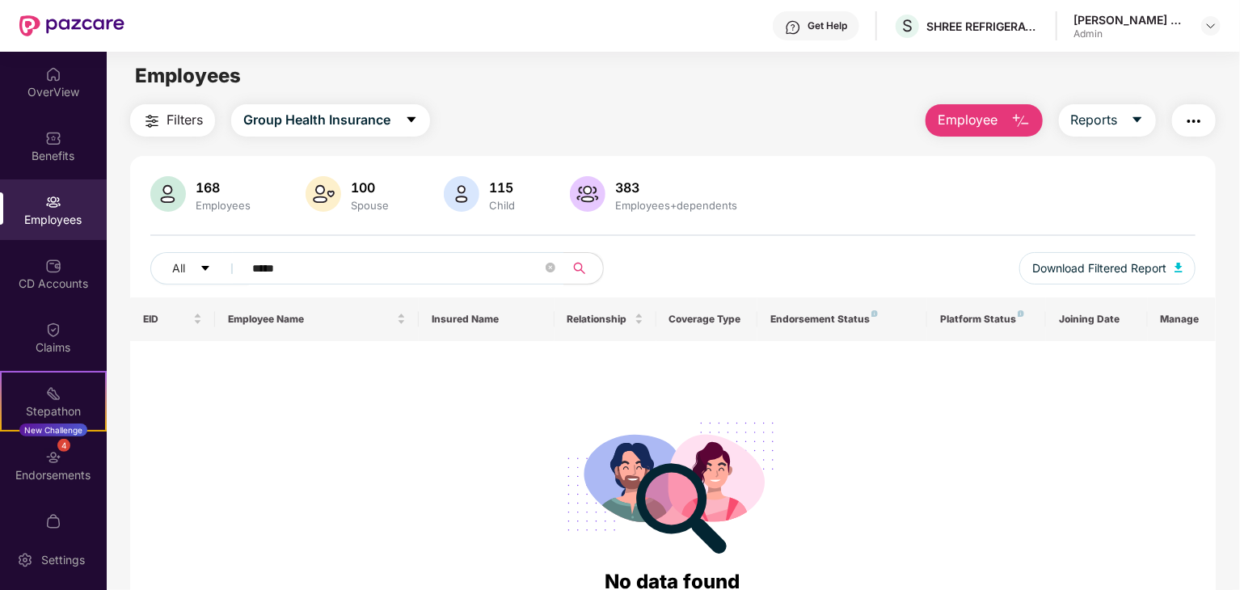
scroll to position [3, 0]
click at [552, 272] on icon "close-circle" at bounding box center [551, 269] width 10 height 10
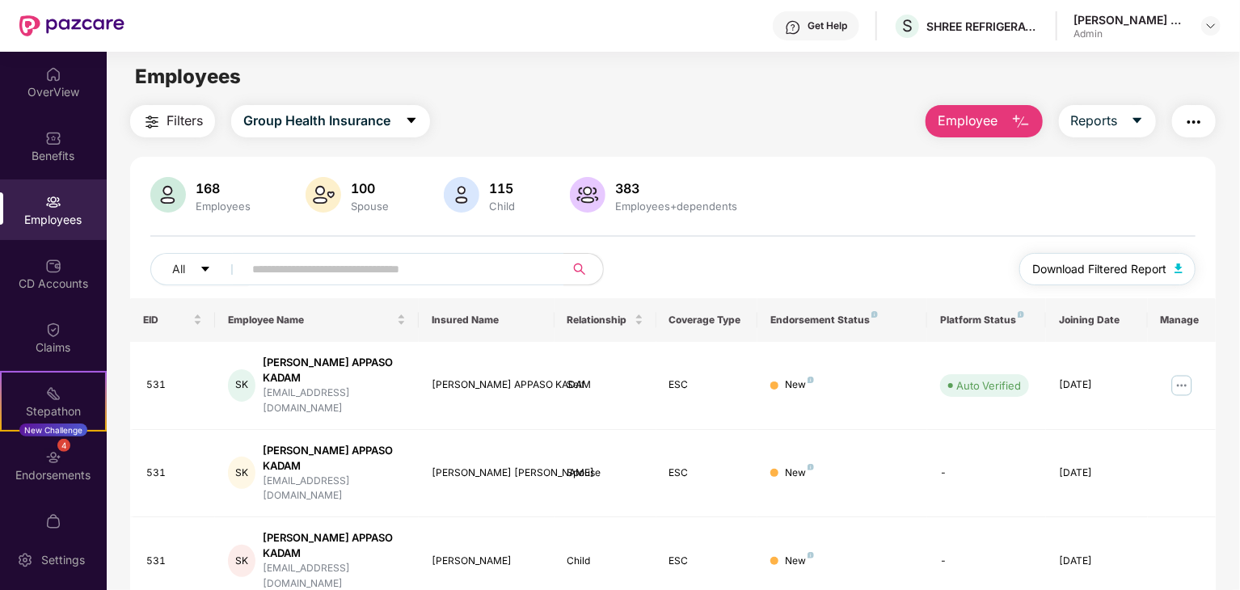
click at [1172, 261] on button "Download Filtered Report" at bounding box center [1108, 269] width 176 height 32
